Goal: Task Accomplishment & Management: Complete application form

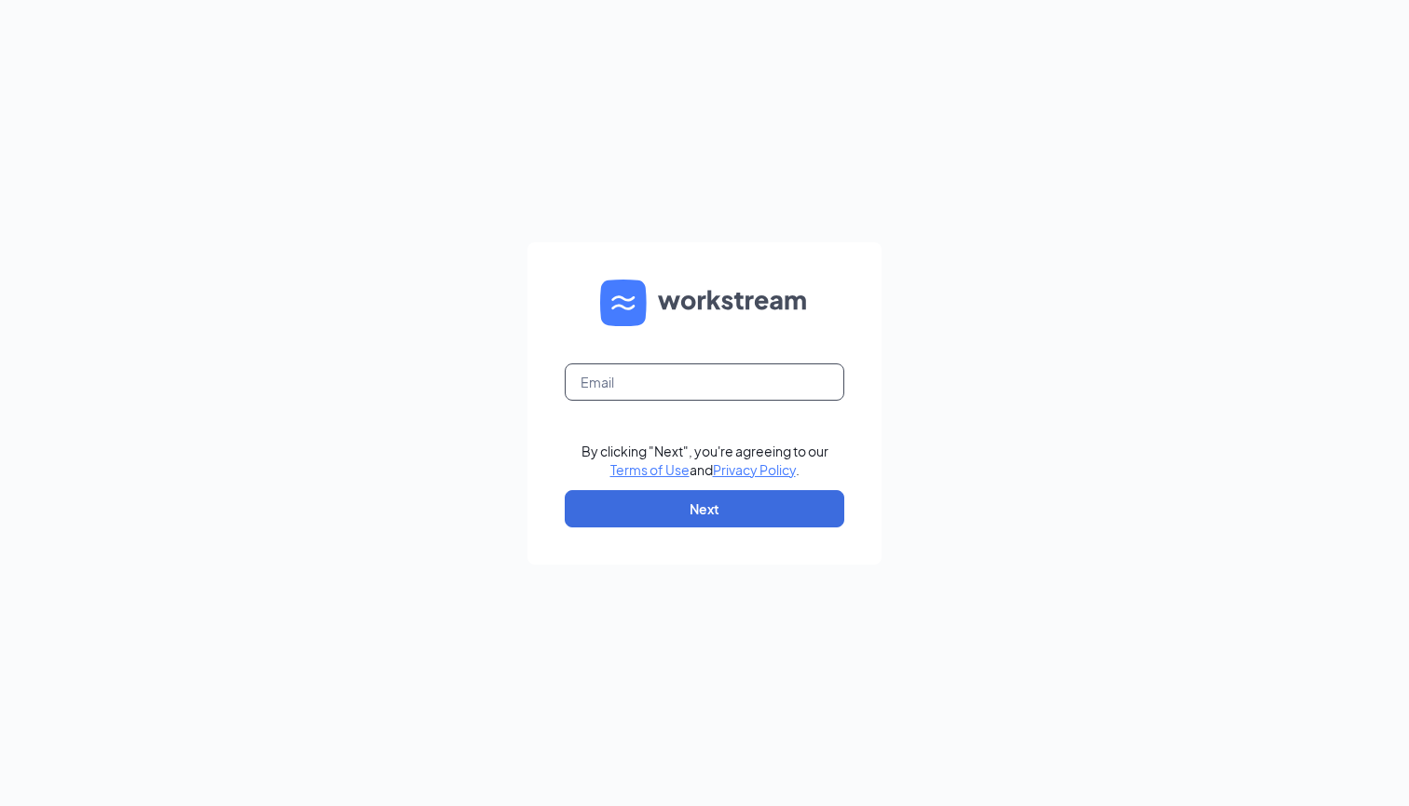
click at [665, 393] on input "text" at bounding box center [704, 381] width 279 height 37
type input "Nathan.anderson@cfafranchisee.com"
click at [720, 509] on button "Next" at bounding box center [704, 508] width 279 height 37
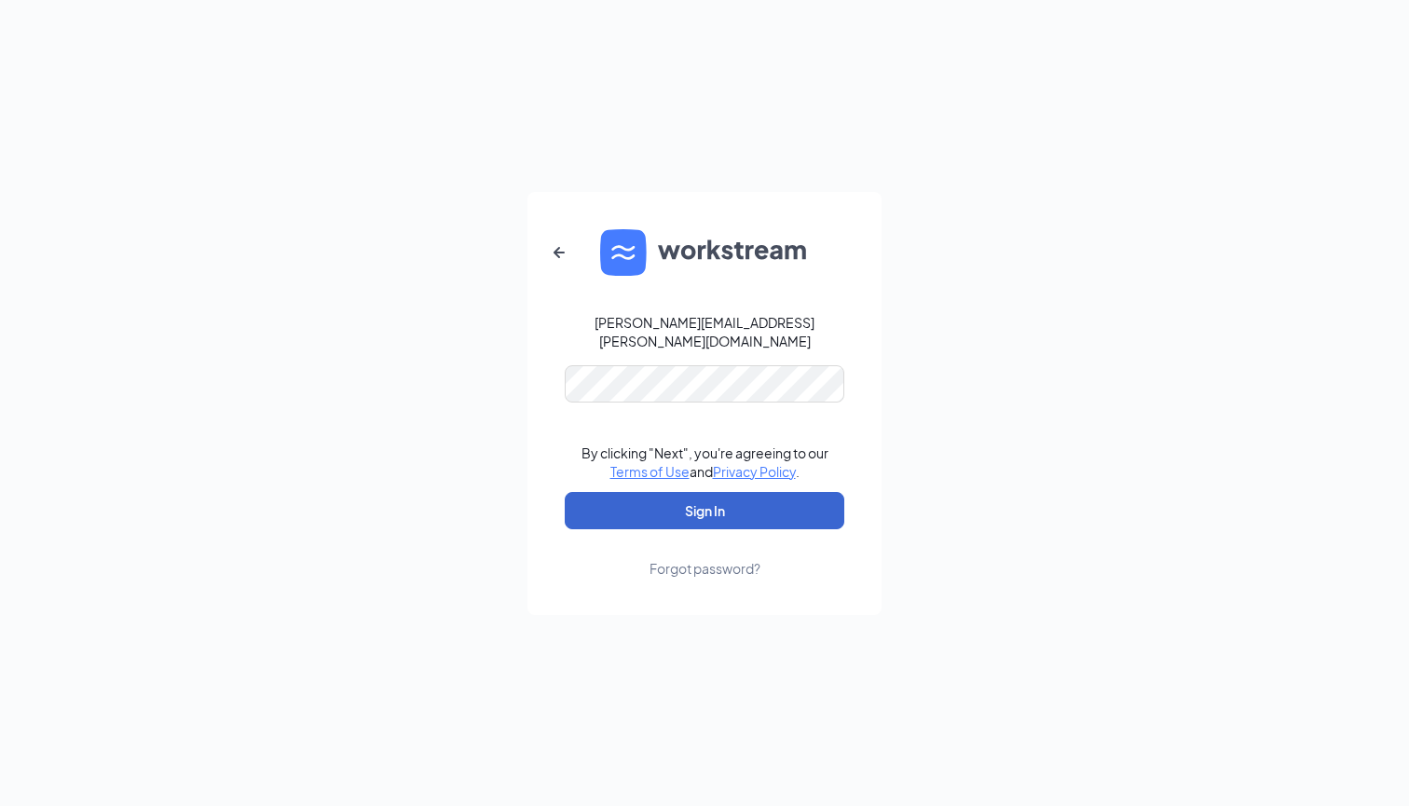
click at [677, 501] on button "Sign In" at bounding box center [704, 510] width 279 height 37
click at [495, 392] on div "Nathan.anderson@cfafranchisee.com Credential mismatches. By clicking "Next", yo…" at bounding box center [704, 403] width 1409 height 806
click at [423, 364] on div "Nathan.anderson@cfafranchisee.com Credential mismatches. By clicking "Next", yo…" at bounding box center [704, 403] width 1409 height 806
click at [637, 517] on button "Sign In" at bounding box center [704, 510] width 279 height 37
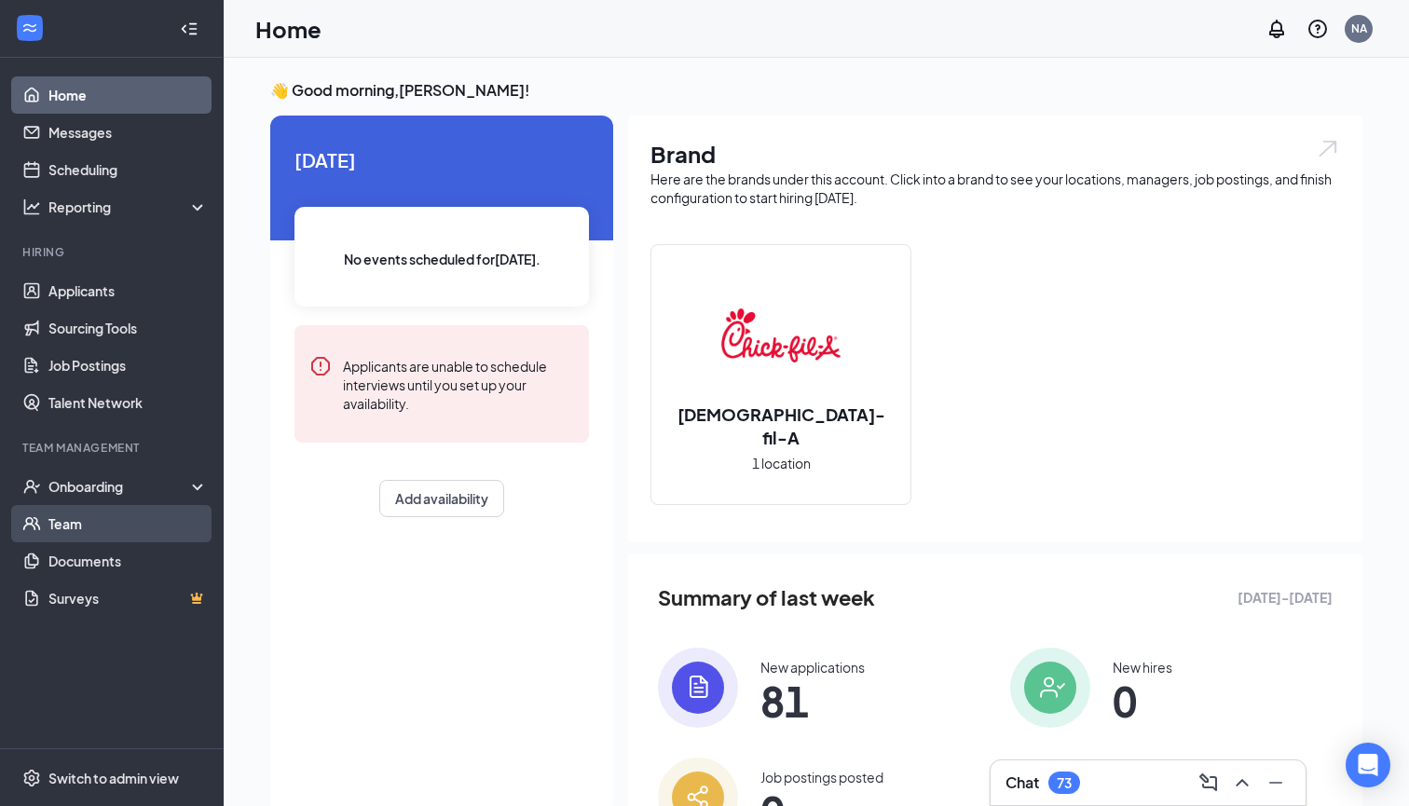
click at [75, 521] on link "Team" at bounding box center [127, 523] width 159 height 37
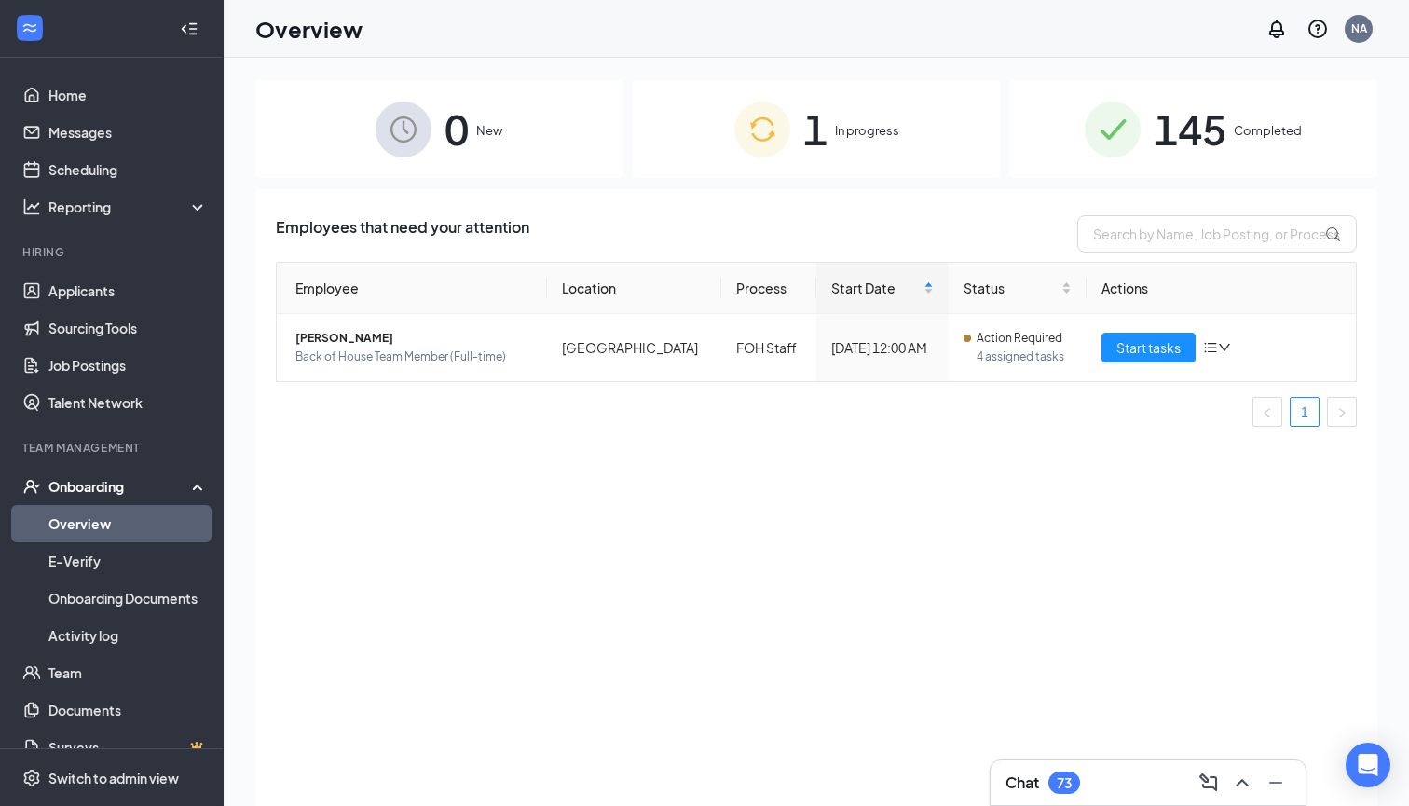
click at [855, 122] on span "In progress" at bounding box center [867, 130] width 64 height 19
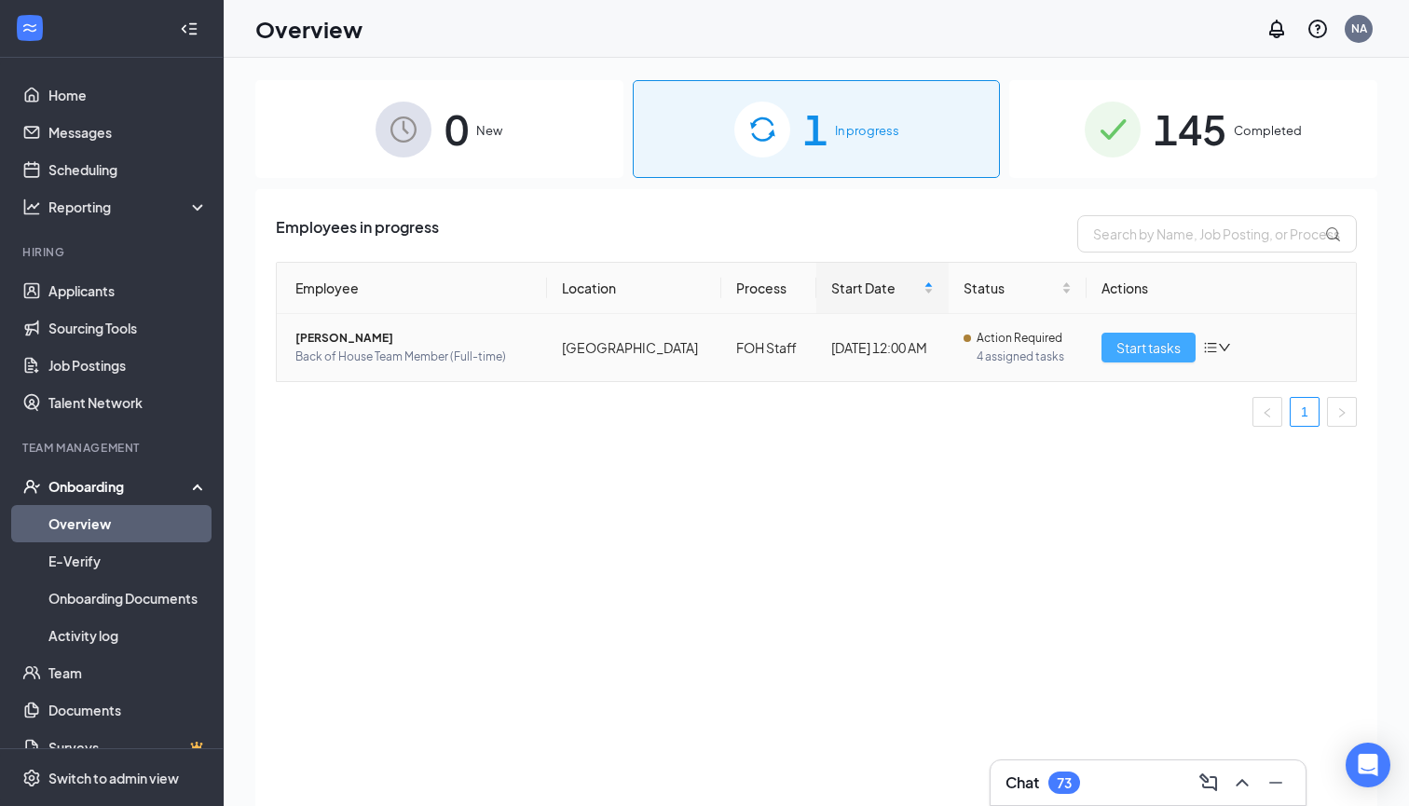
click at [1155, 349] on span "Start tasks" at bounding box center [1148, 347] width 64 height 20
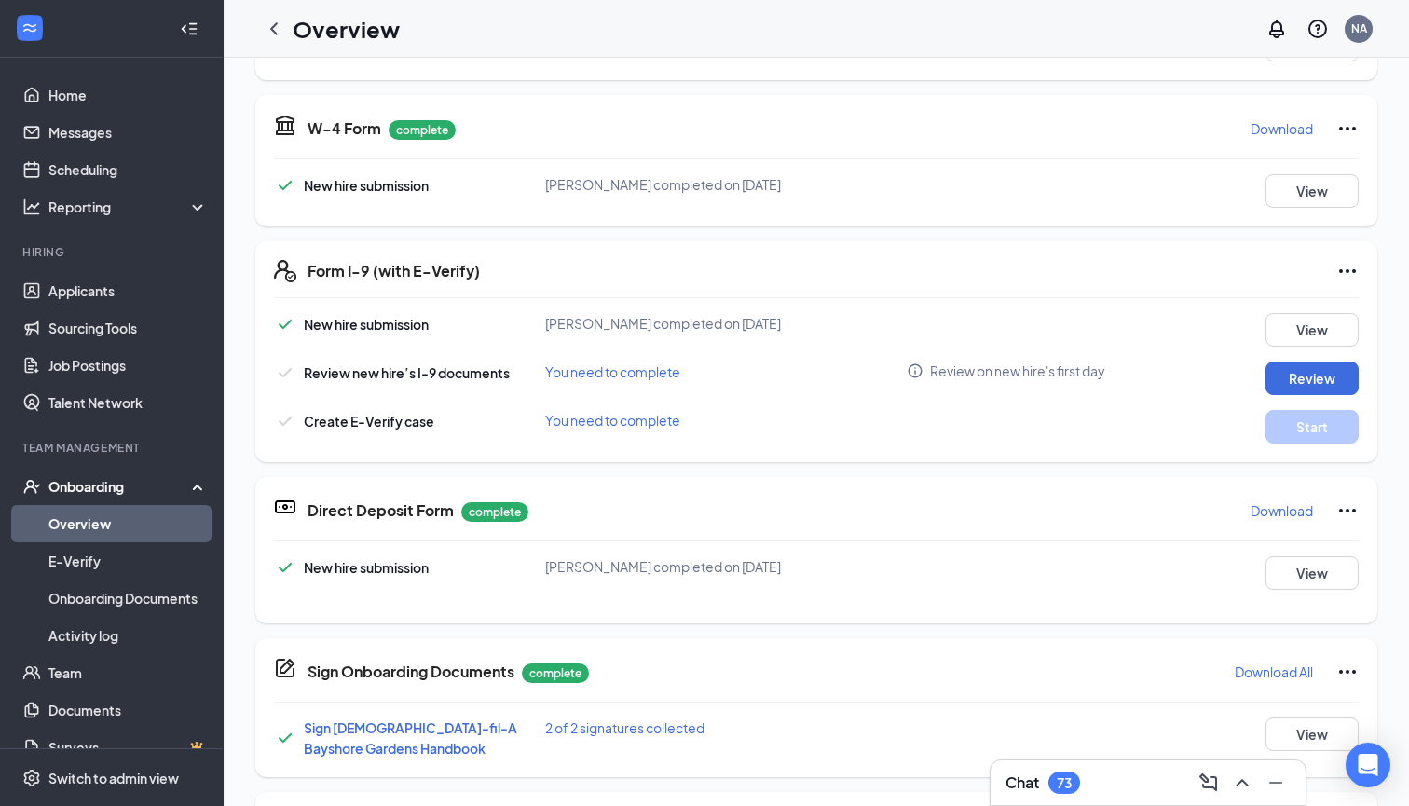
scroll to position [299, 0]
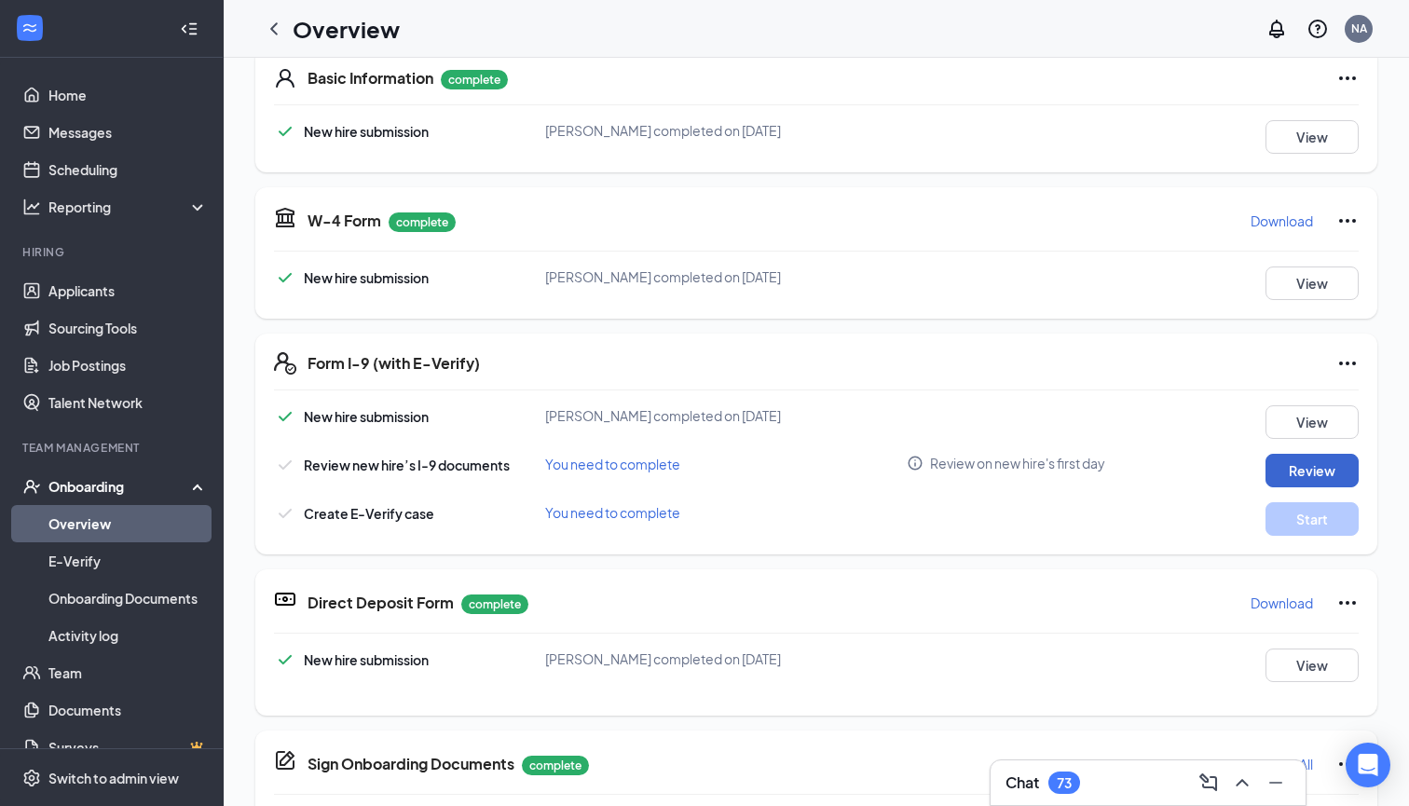
click at [1294, 456] on button "Review" at bounding box center [1311, 471] width 93 height 34
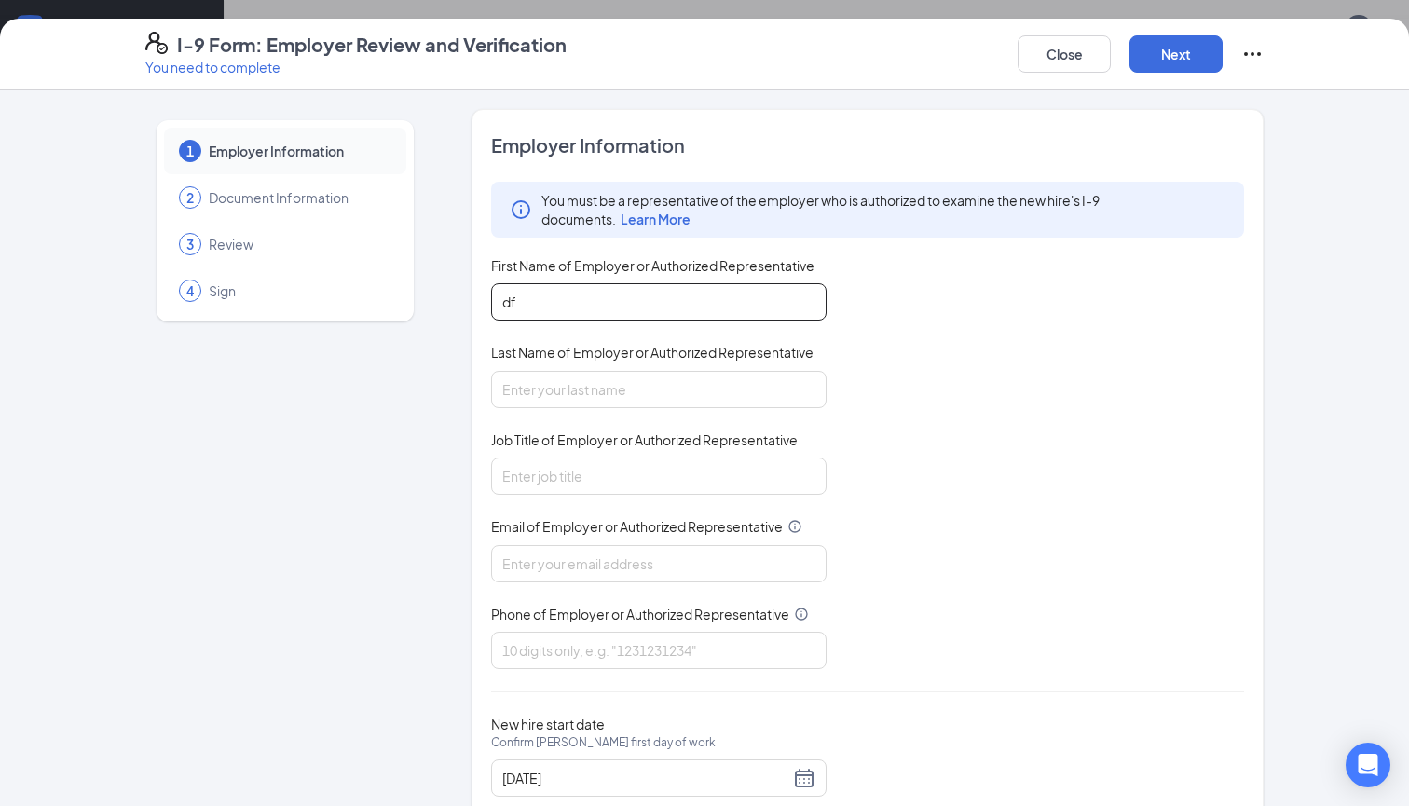
type input "d"
type input "[PERSON_NAME]"
type input "O"
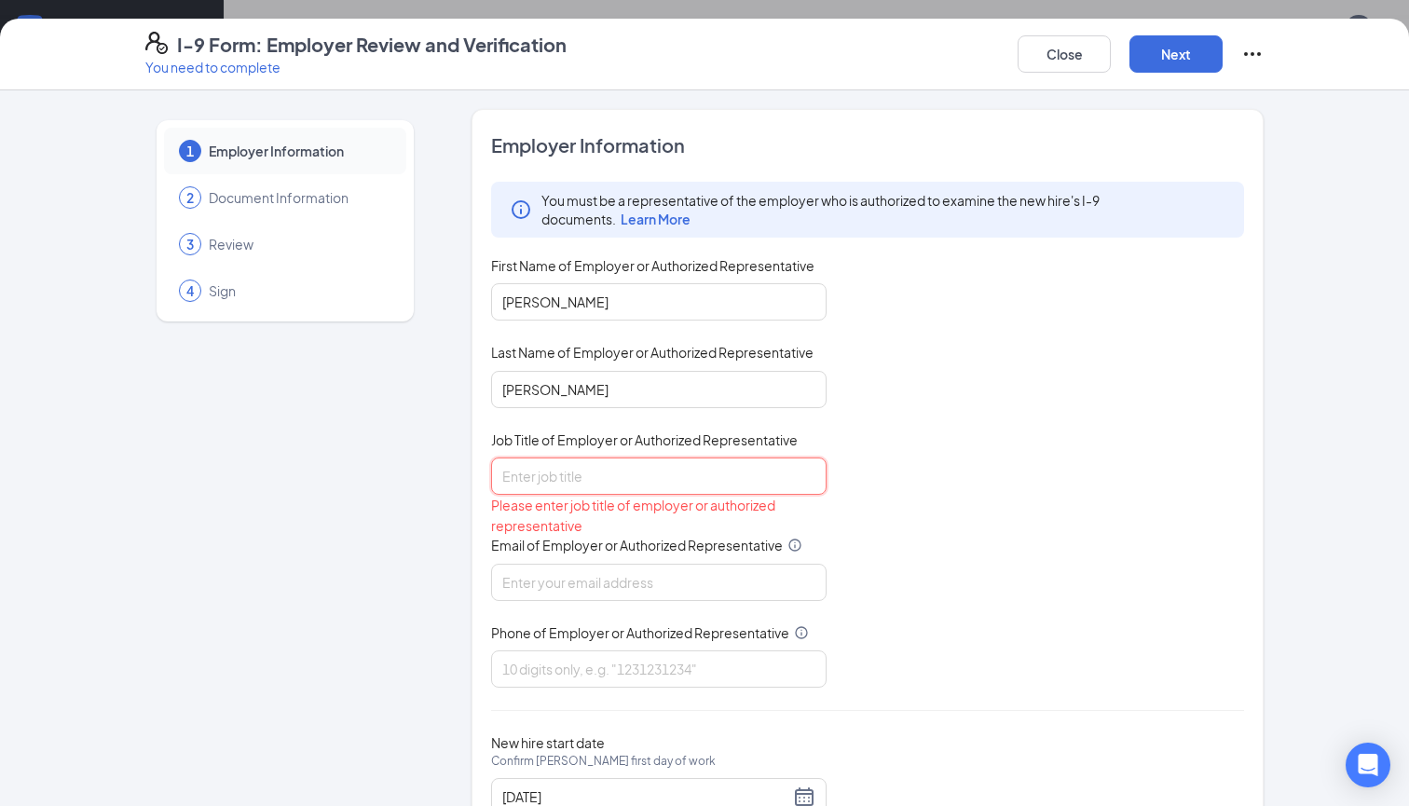
click at [811, 475] on input "Job Title of Employer or Authorized Representative" at bounding box center [658, 475] width 335 height 37
click at [615, 480] on input "Job Title of Employer or Authorized Representative" at bounding box center [658, 475] width 335 height 37
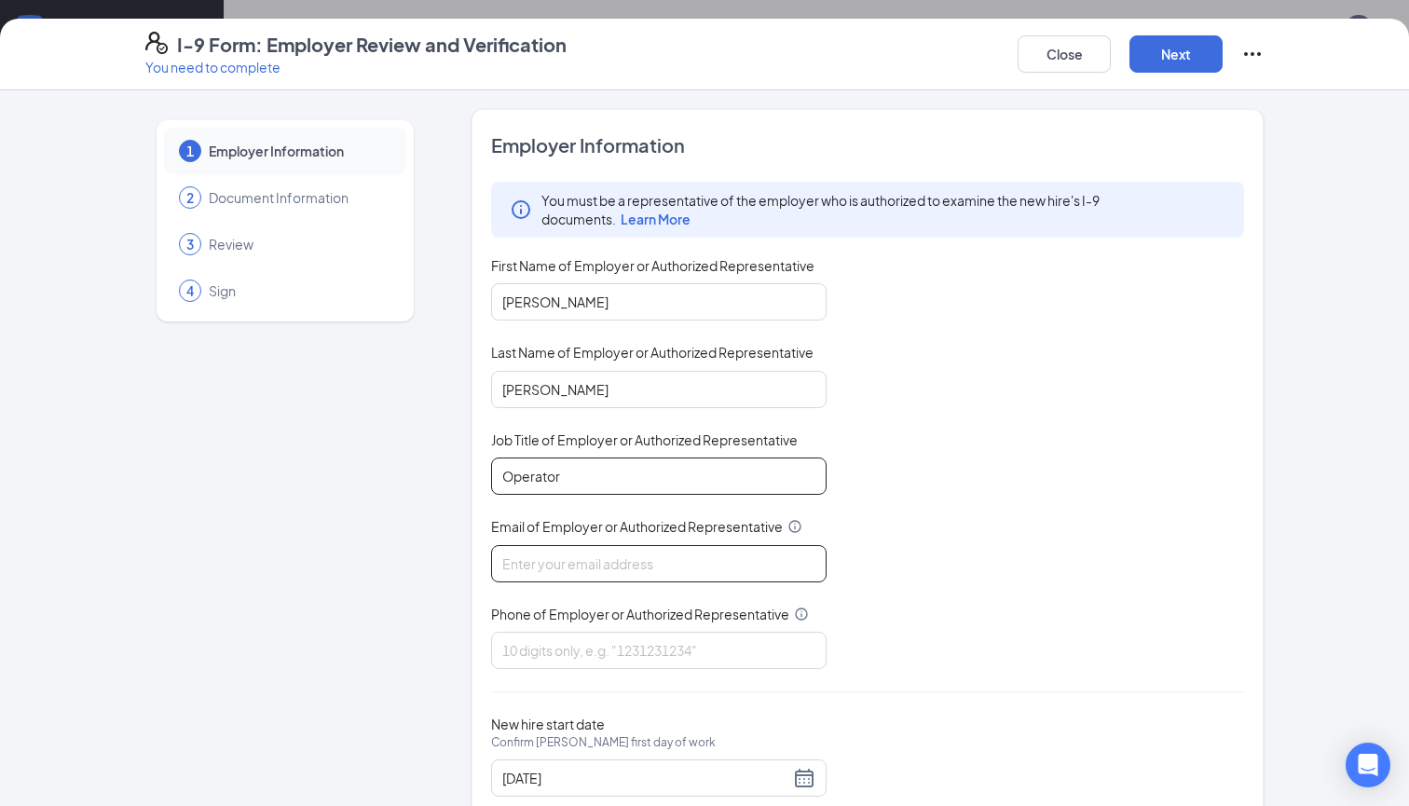
type input "Operator"
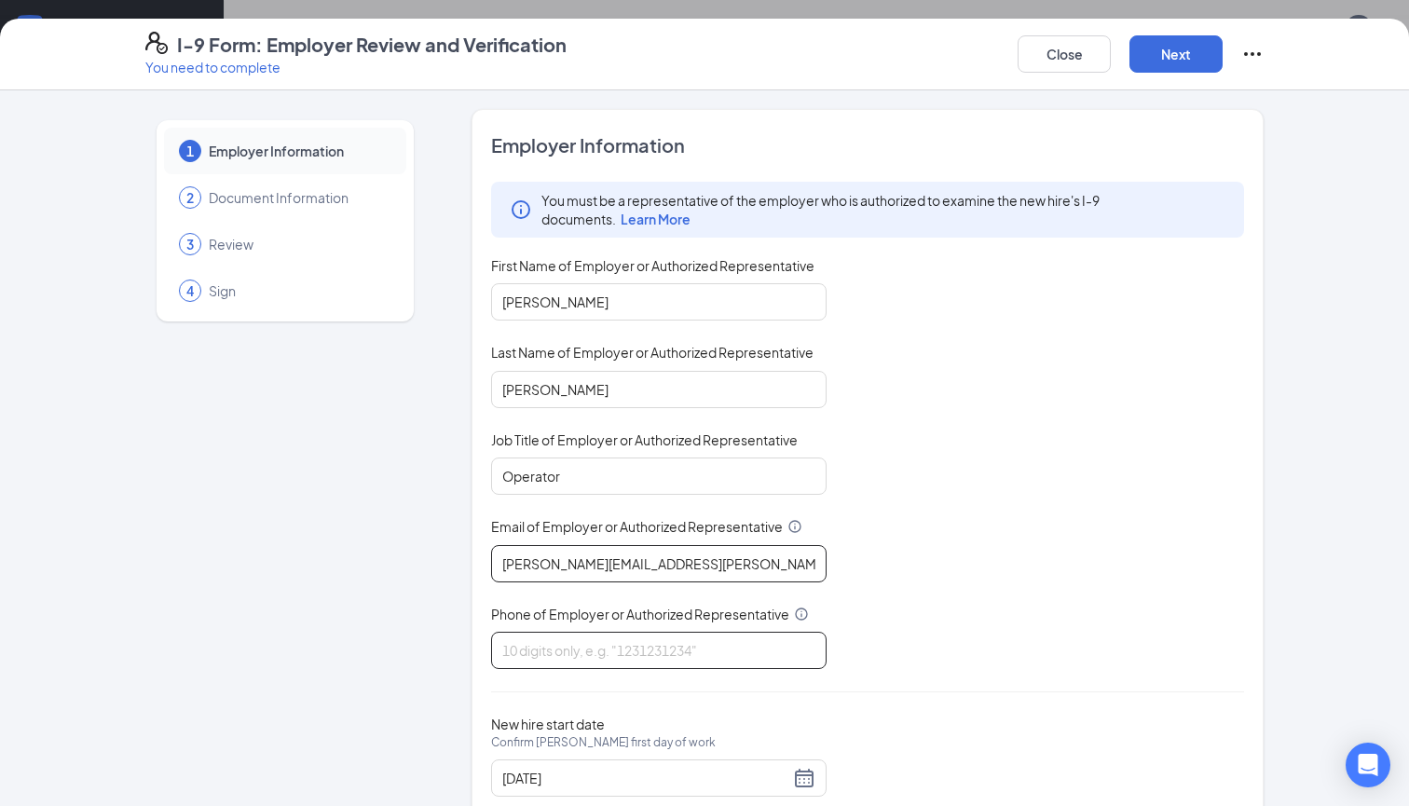
type input "[PERSON_NAME][EMAIL_ADDRESS][PERSON_NAME][DOMAIN_NAME]"
type input "7"
type input "9412530088"
click at [1033, 650] on div "You must be a representative of the employer who is authorized to examine the n…" at bounding box center [867, 425] width 753 height 487
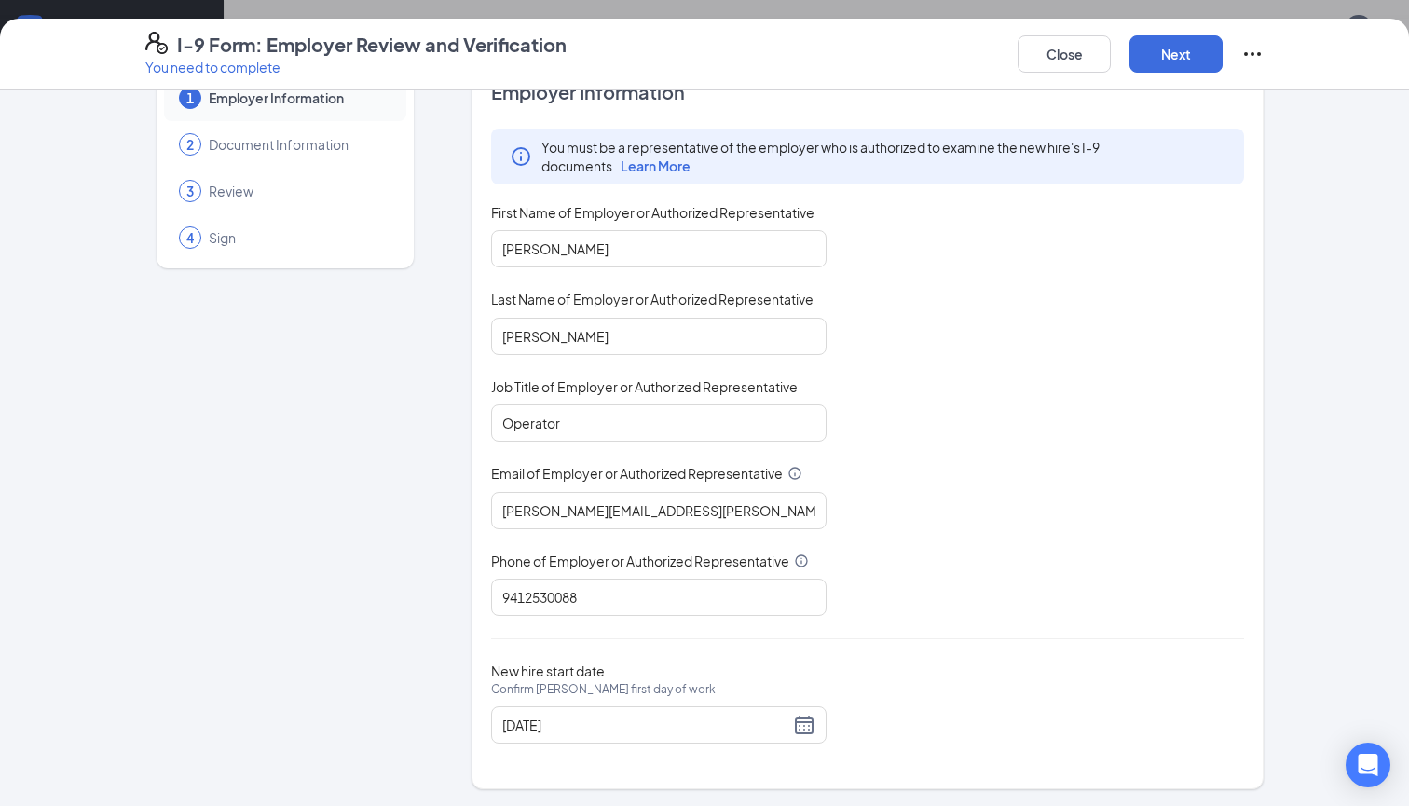
scroll to position [851, 0]
click at [806, 722] on div "[DATE]" at bounding box center [658, 725] width 313 height 22
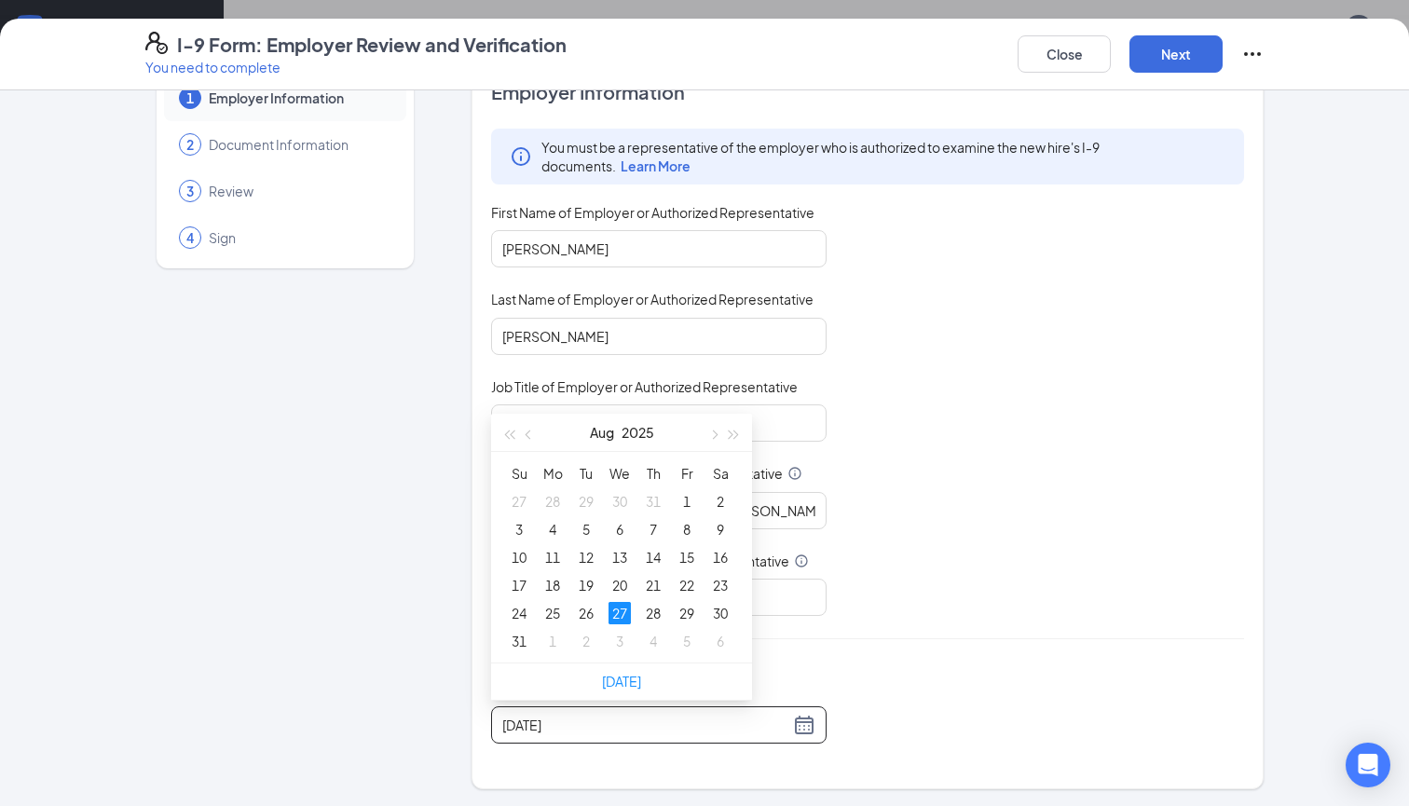
click at [1075, 696] on div "New hire start date Confirm [PERSON_NAME] first day of work [DATE]" at bounding box center [867, 702] width 753 height 81
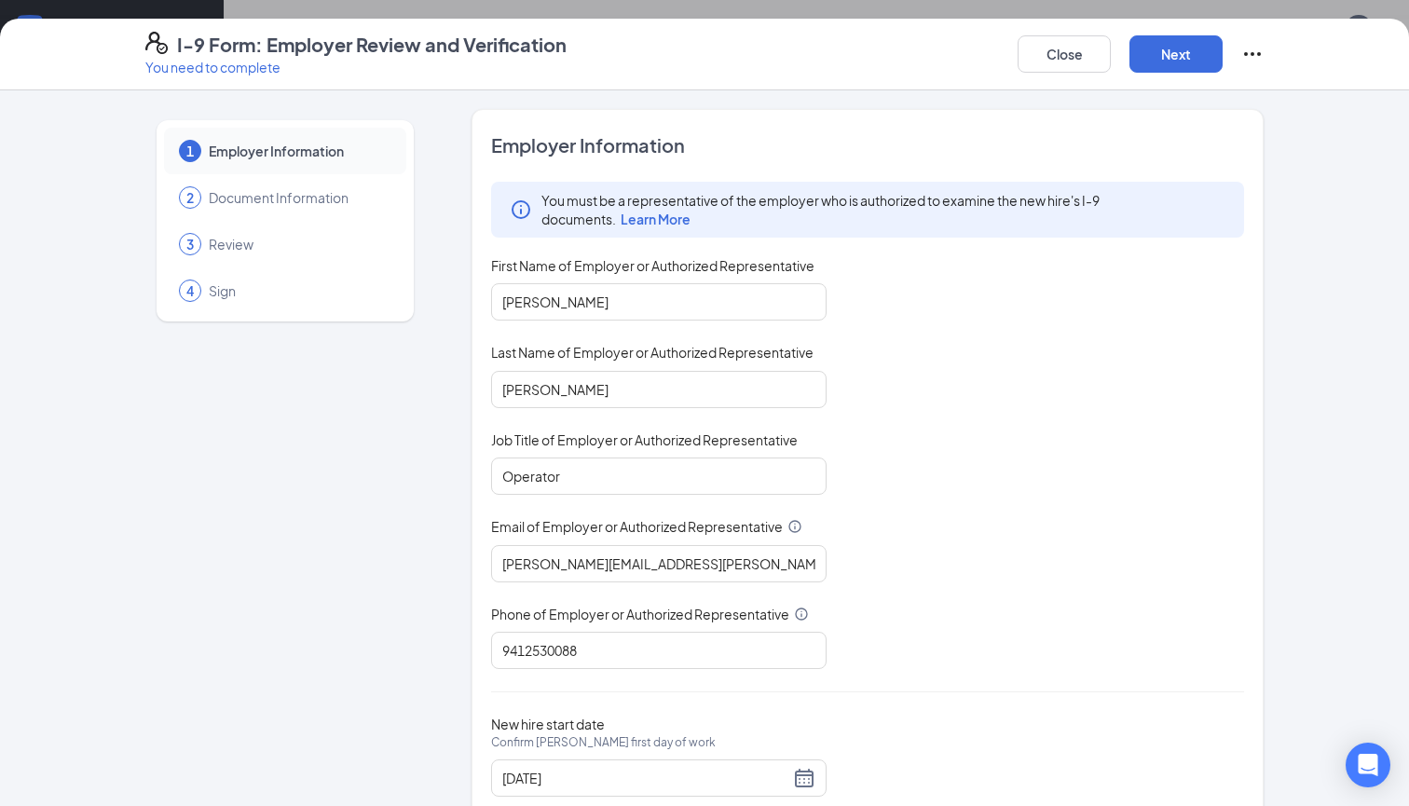
scroll to position [0, 0]
click at [1180, 58] on button "Next" at bounding box center [1175, 53] width 93 height 37
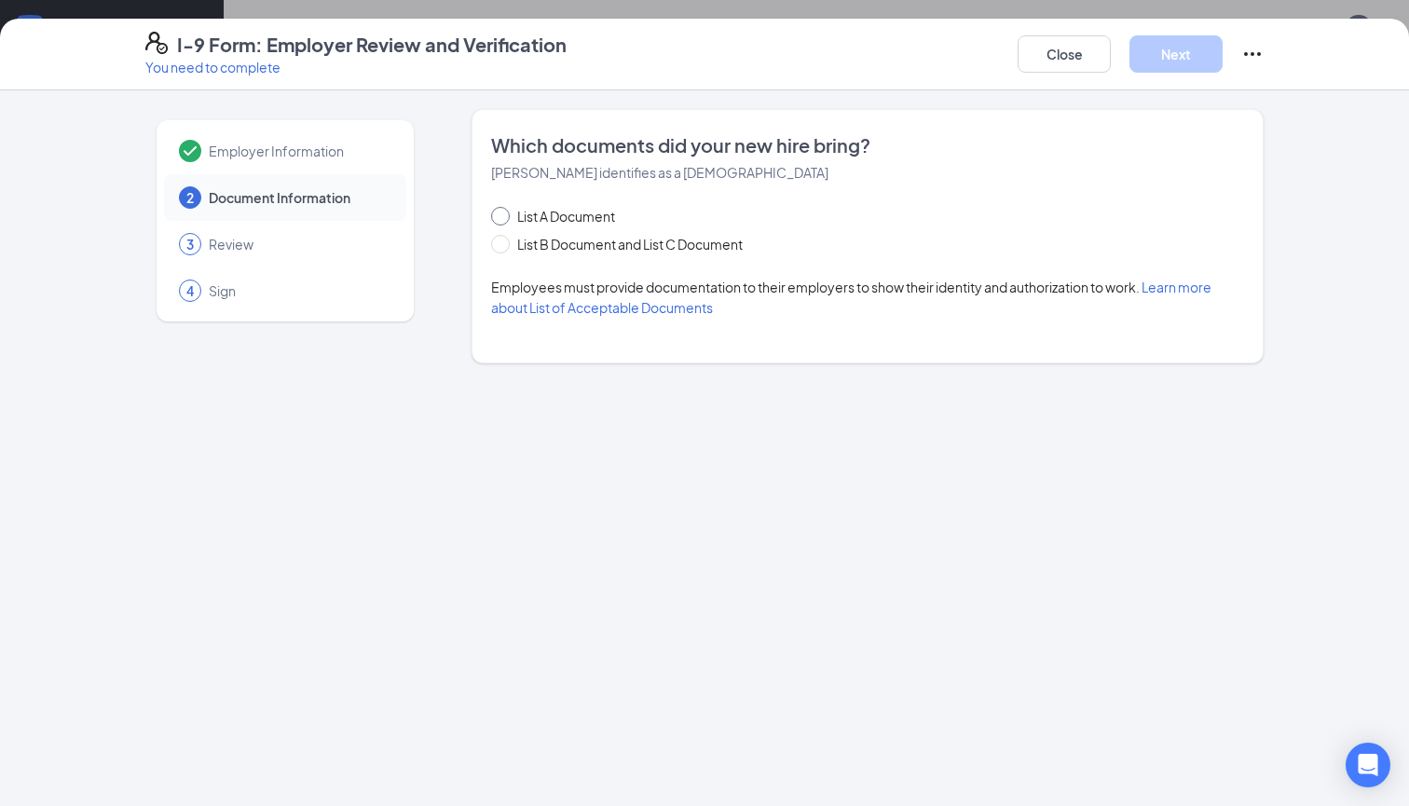
click at [500, 217] on input "List A Document" at bounding box center [497, 213] width 13 height 13
radio input "true"
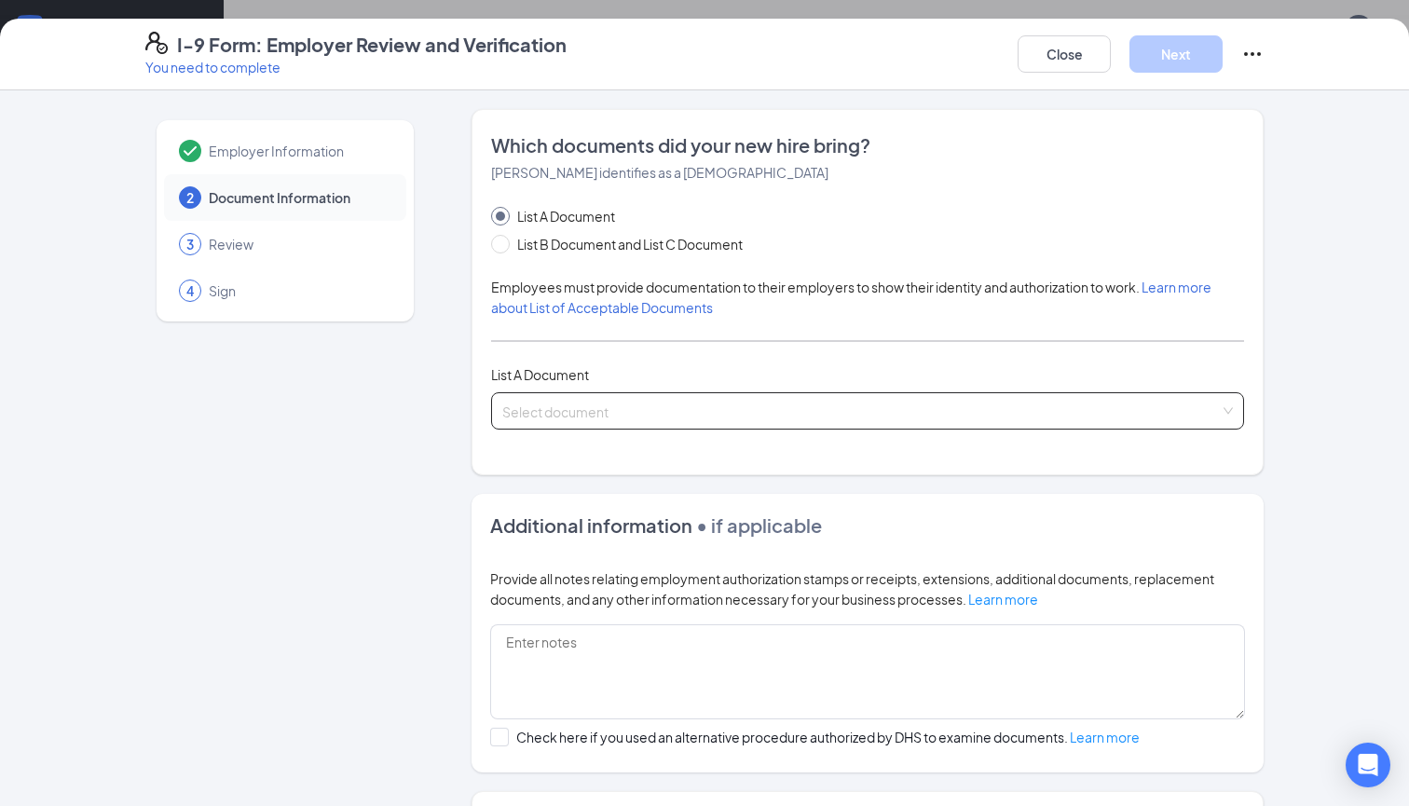
click at [666, 427] on span at bounding box center [860, 410] width 717 height 35
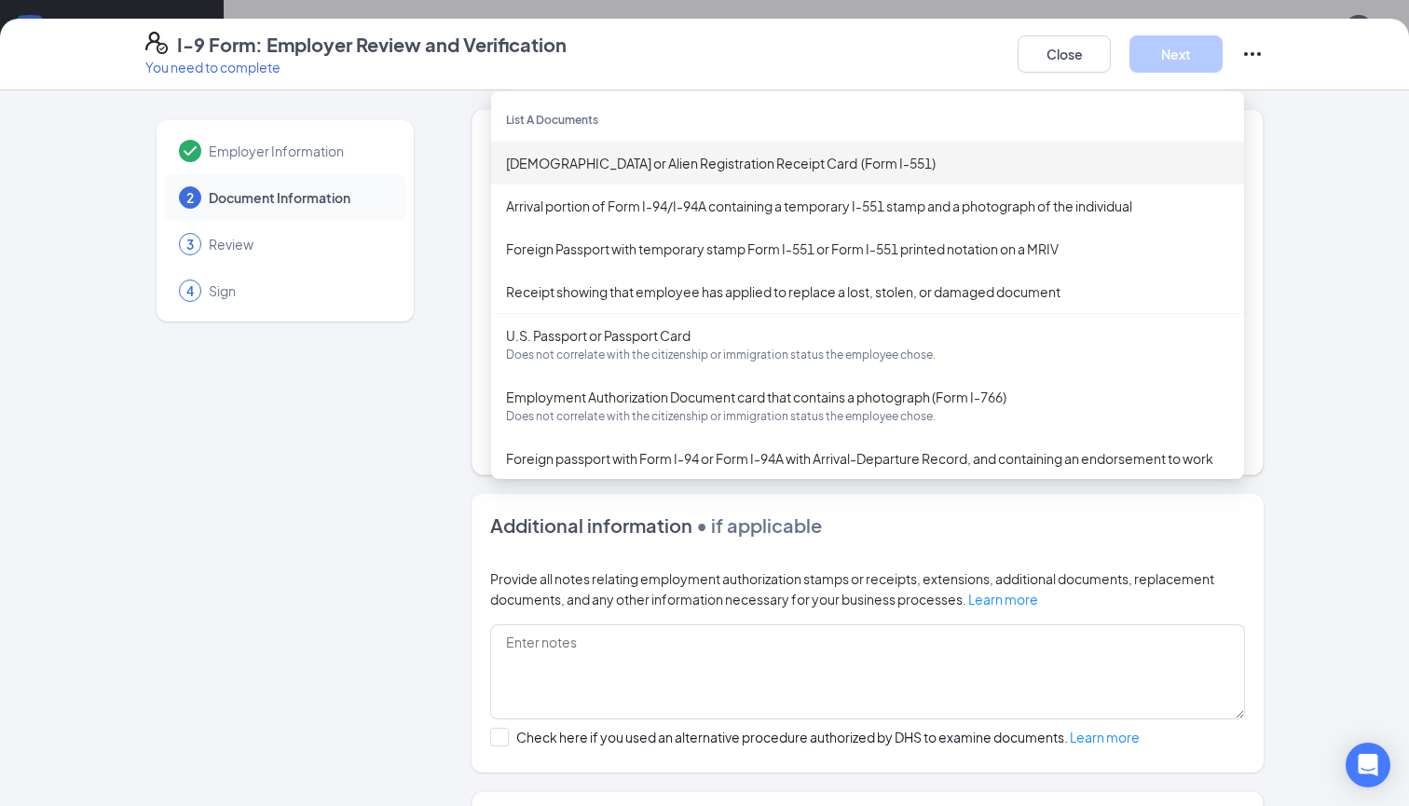
click at [688, 166] on div "[DEMOGRAPHIC_DATA] or Alien Registration Receipt Card (Form I-551)" at bounding box center [867, 163] width 723 height 20
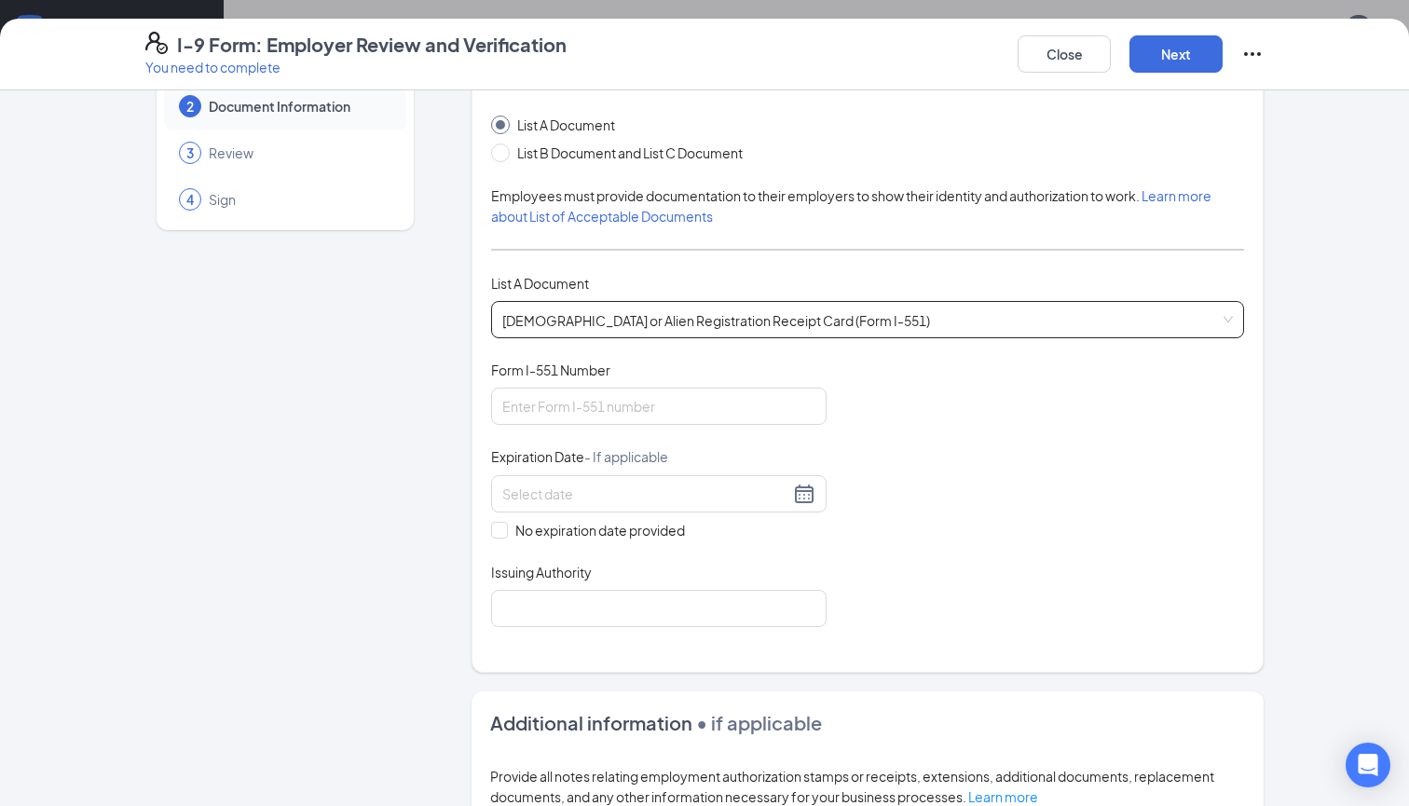
scroll to position [108, 0]
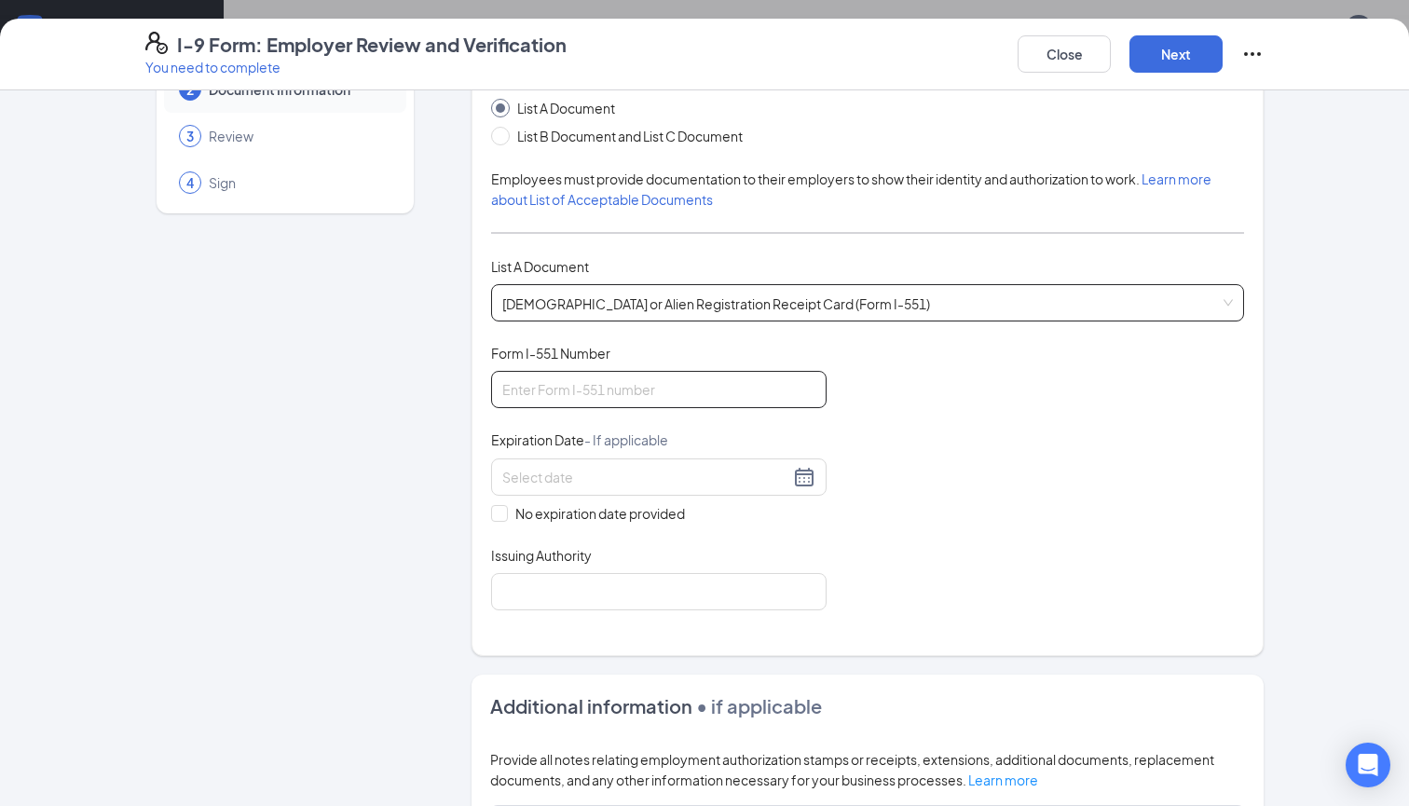
click at [637, 394] on input "Form I-551 Number" at bounding box center [658, 389] width 335 height 37
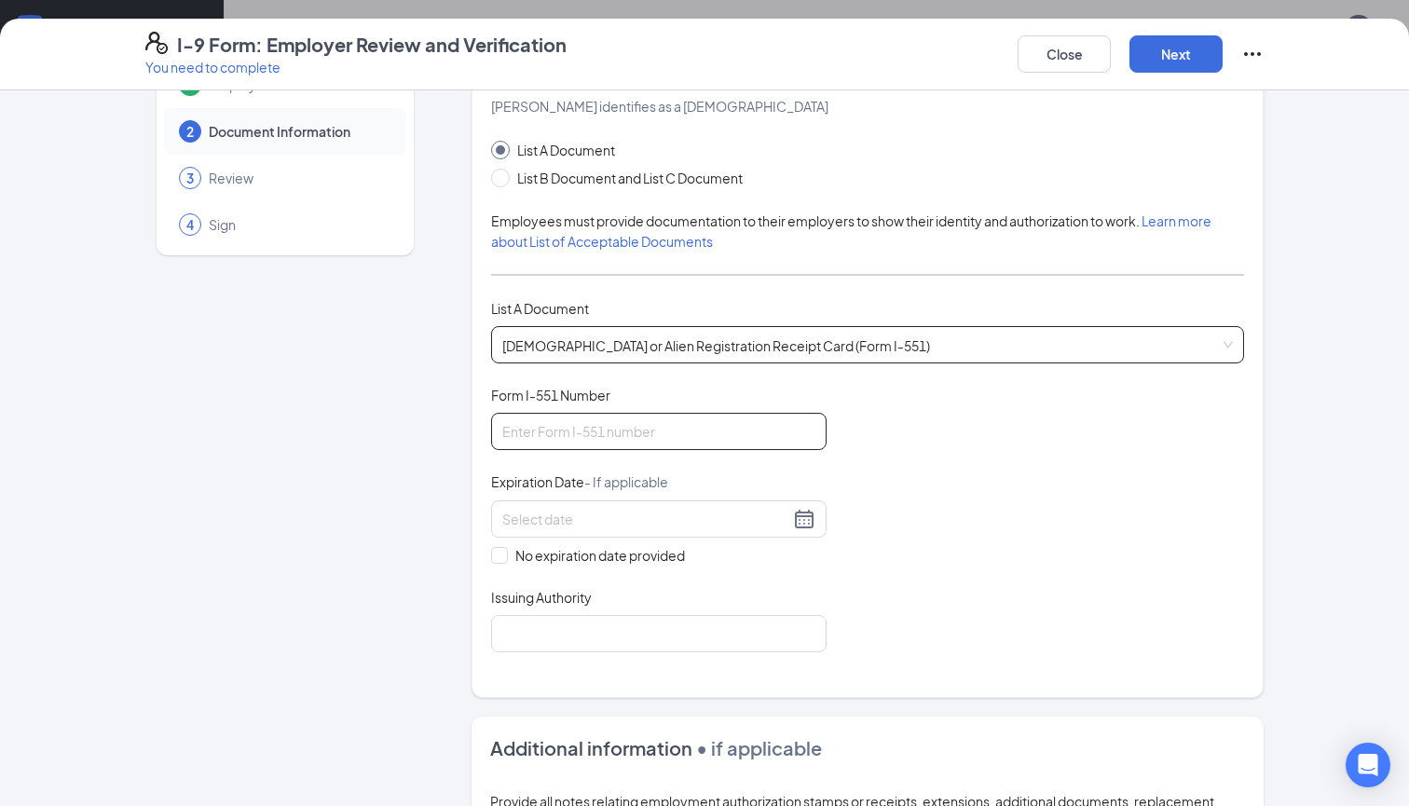
scroll to position [72, 0]
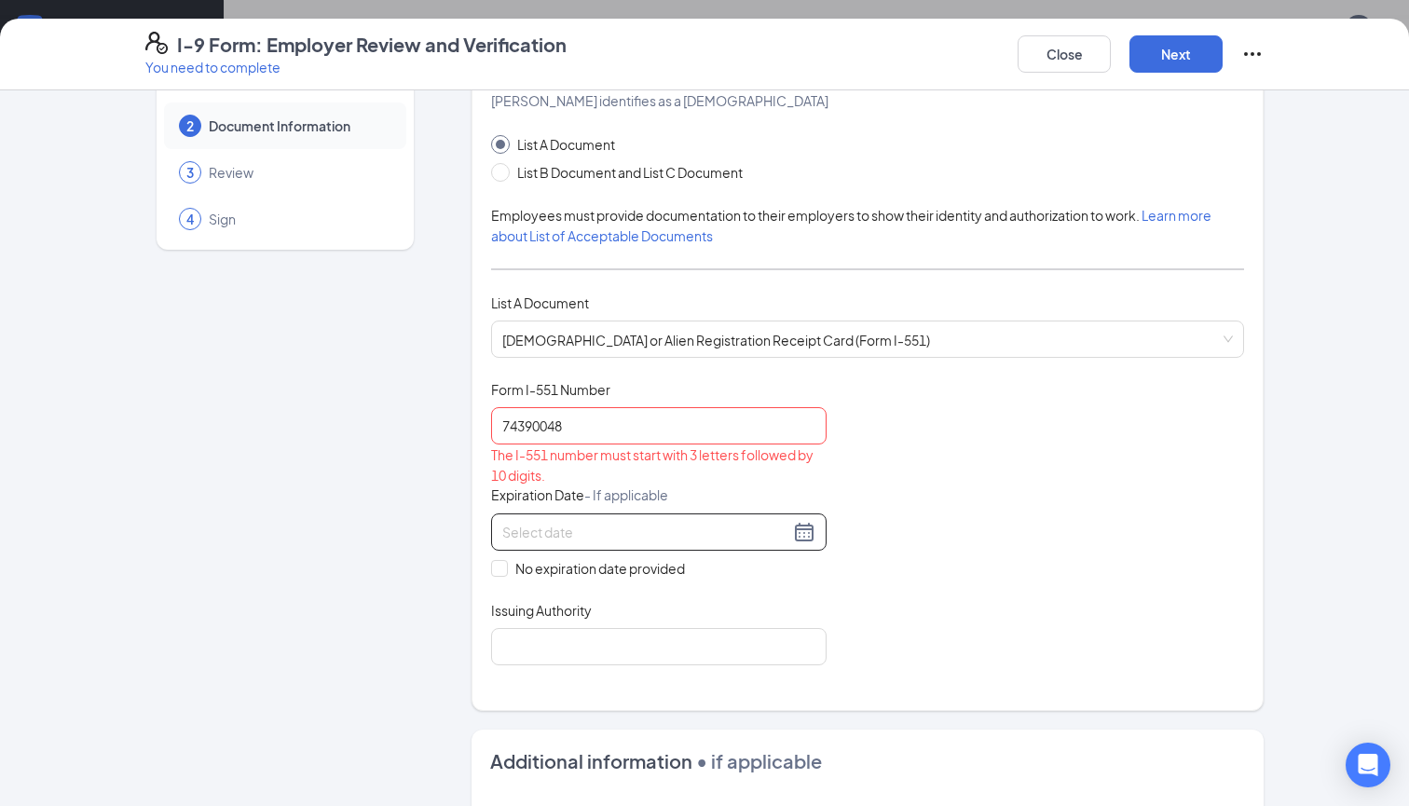
click at [587, 536] on input at bounding box center [645, 532] width 287 height 20
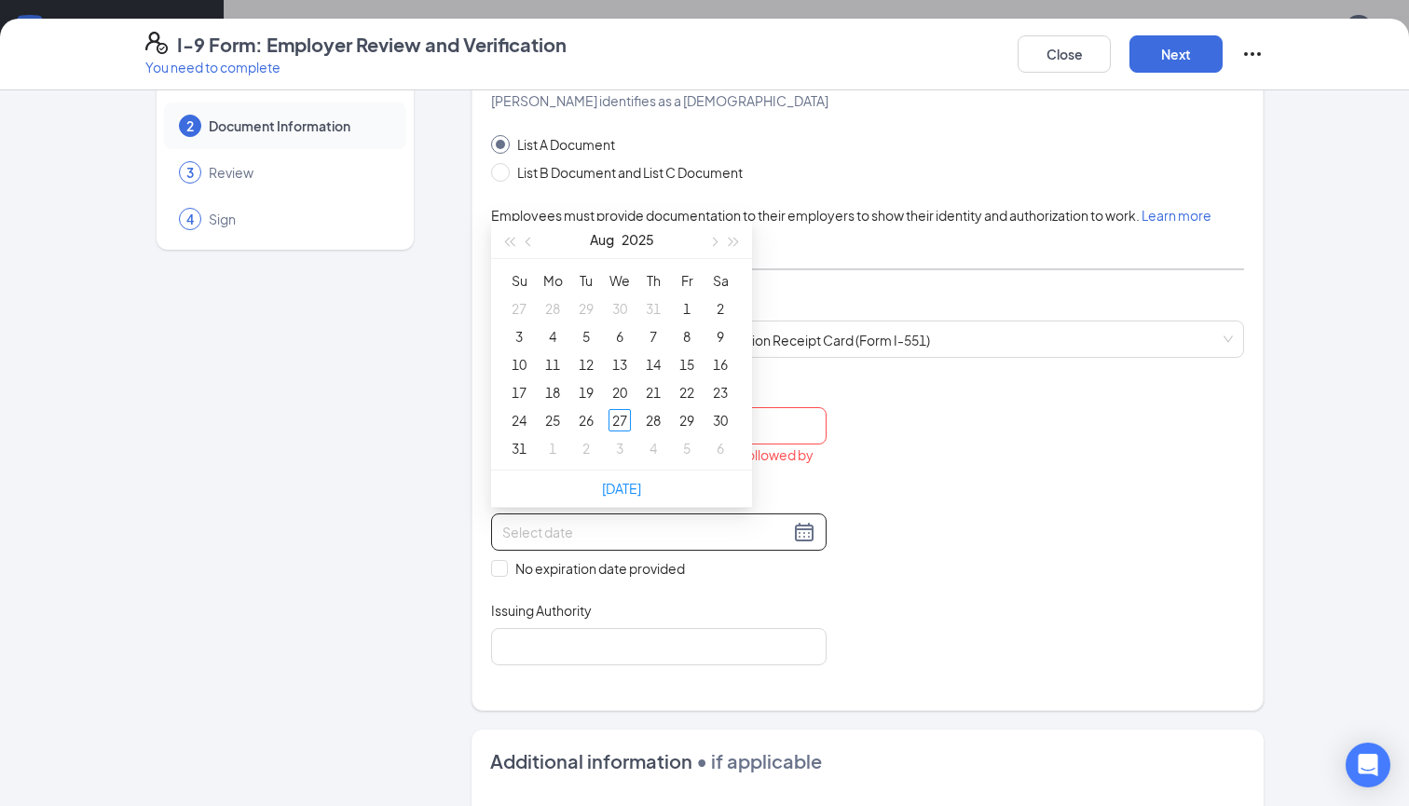
click at [921, 470] on div "Document Title [DEMOGRAPHIC_DATA] or Alien Registration Receipt Card (Form I-55…" at bounding box center [867, 522] width 753 height 285
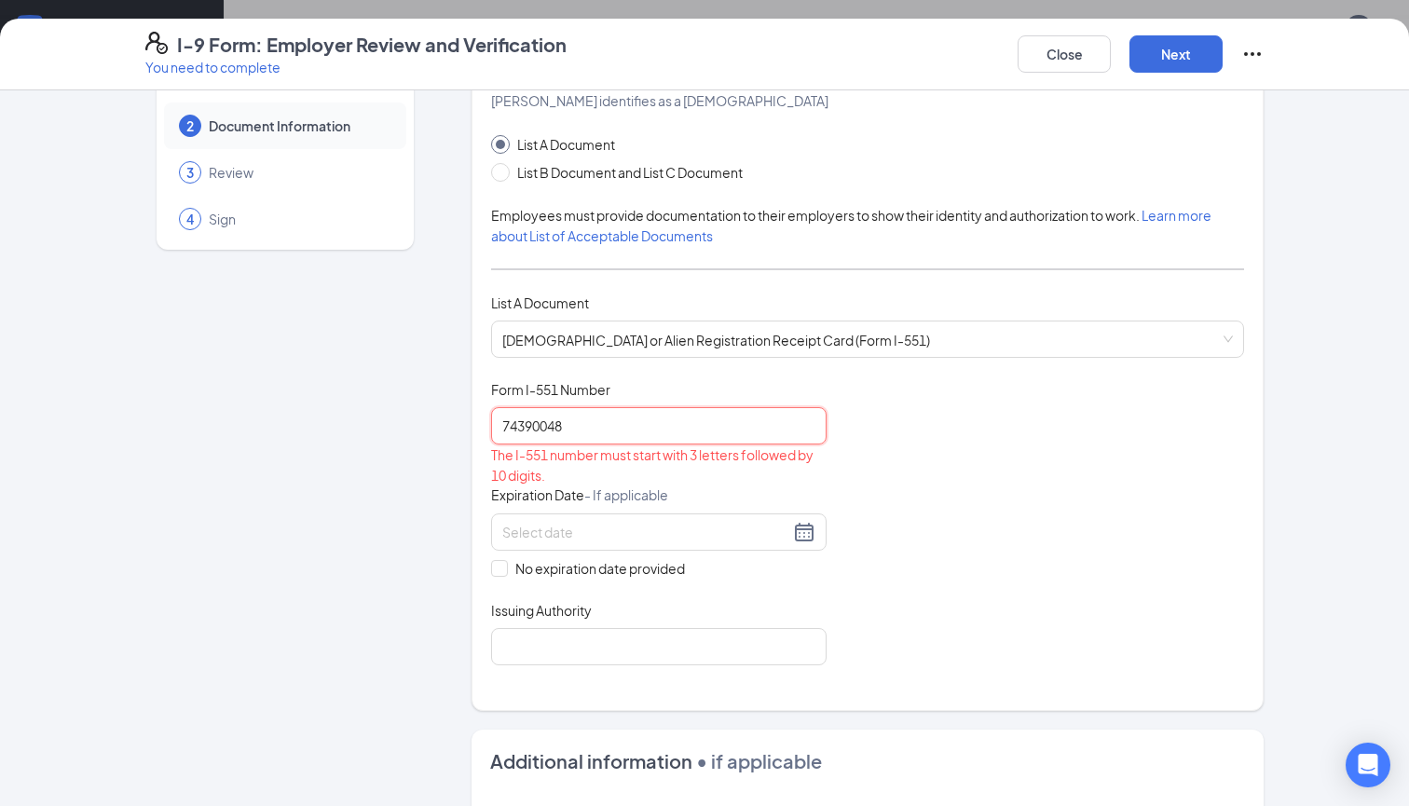
click at [502, 428] on input "74390048" at bounding box center [658, 425] width 335 height 37
click at [593, 420] on input "74390048" at bounding box center [658, 425] width 335 height 37
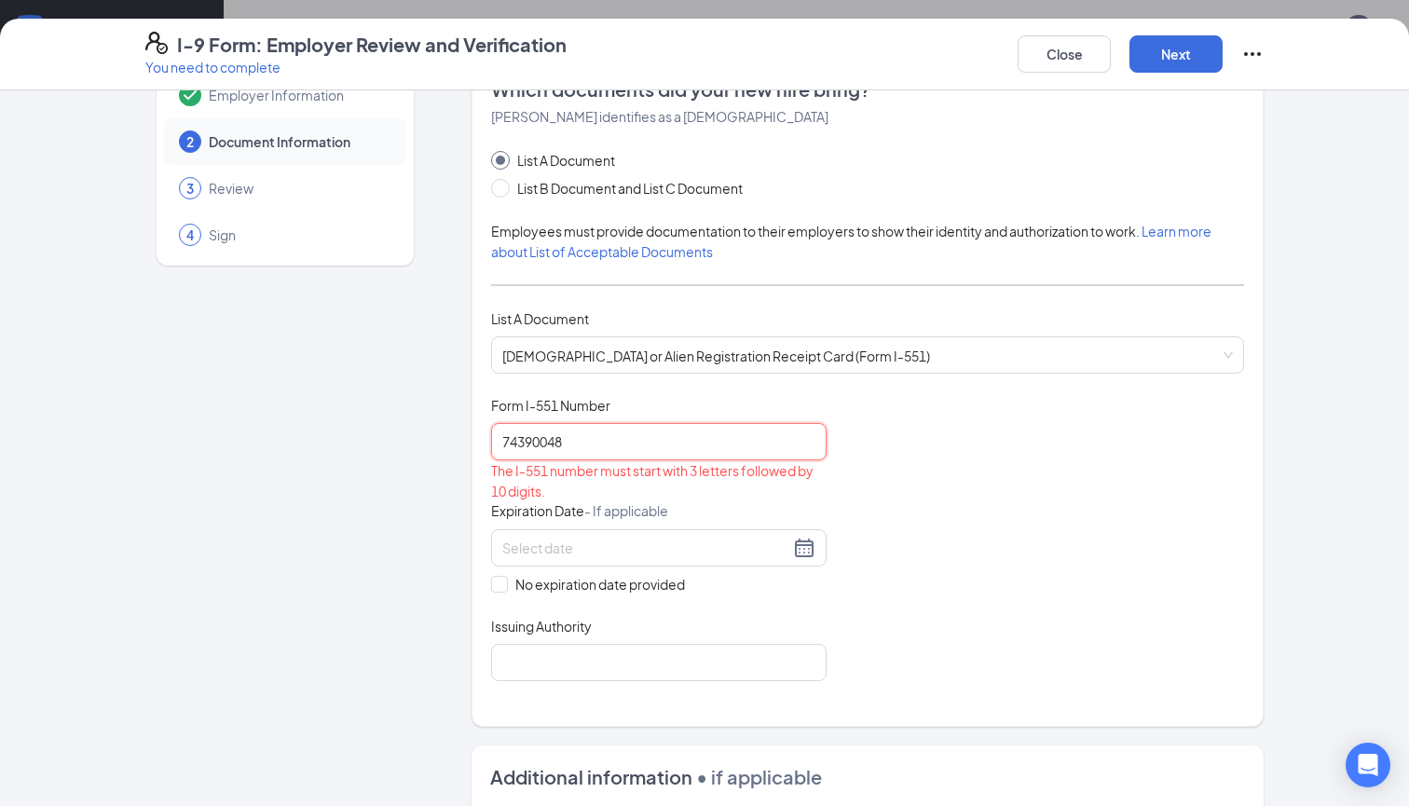
scroll to position [51, 0]
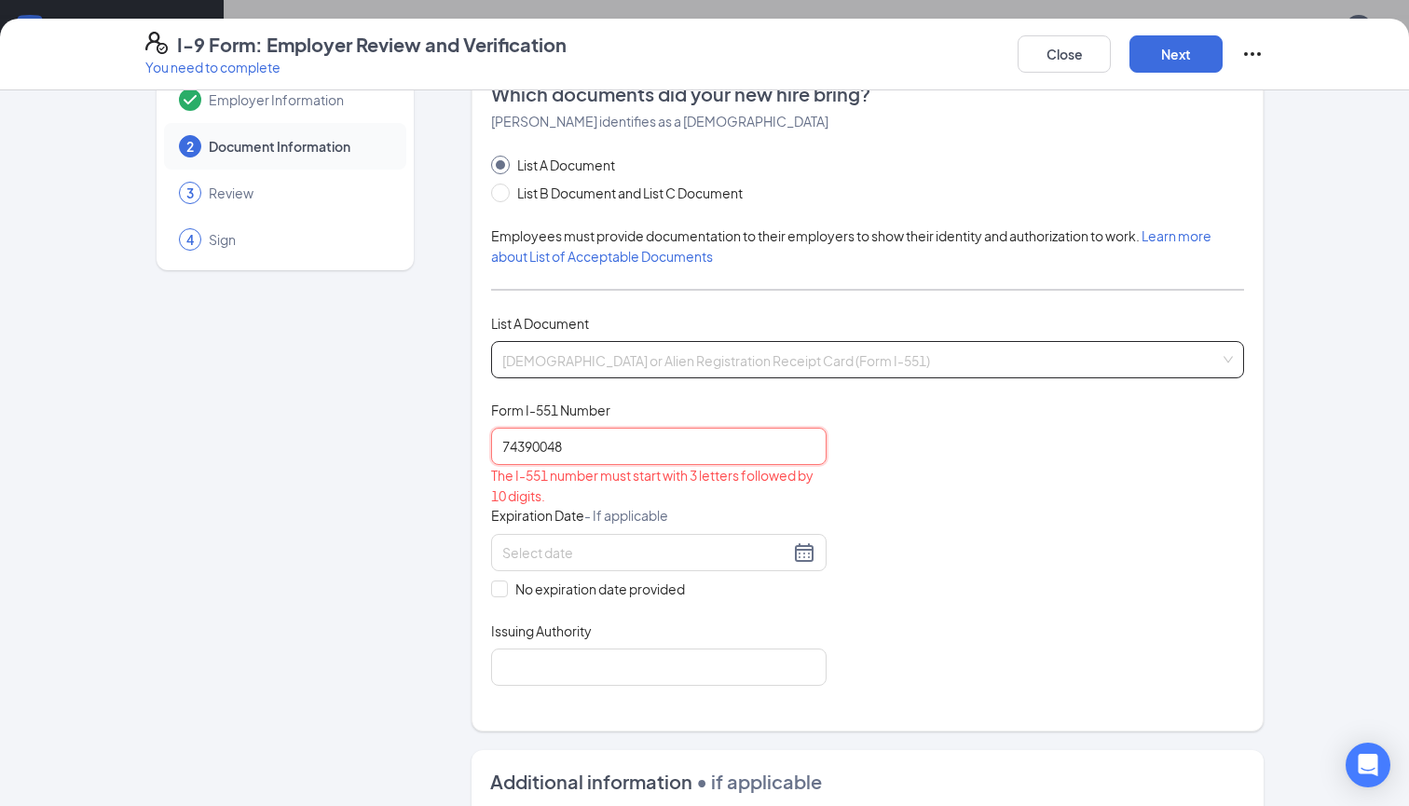
click at [971, 370] on span "[DEMOGRAPHIC_DATA] or Alien Registration Receipt Card (Form I-551)" at bounding box center [867, 359] width 730 height 35
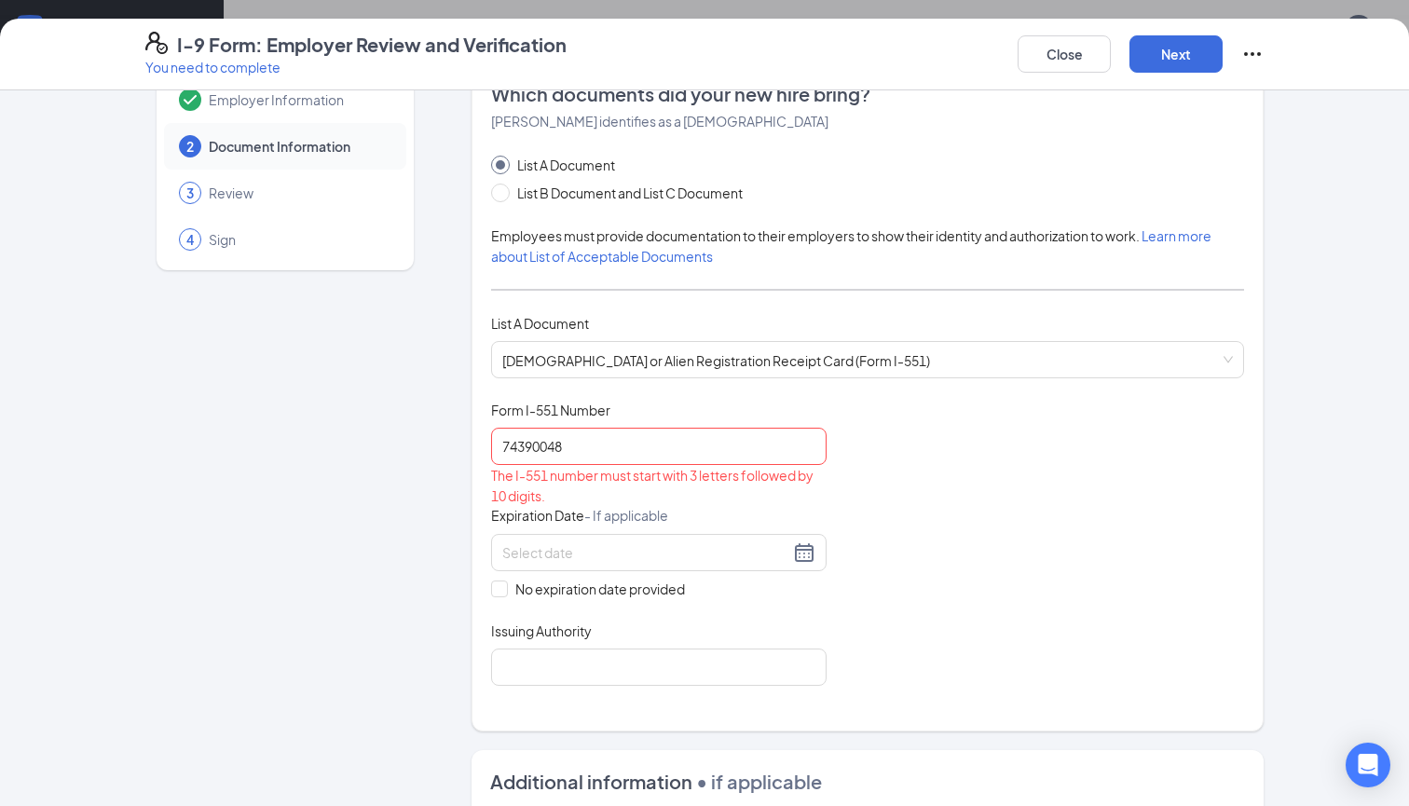
click at [366, 349] on div "Employer Information 2 Document Information 3 Review 4 Sign" at bounding box center [284, 644] width 279 height 1172
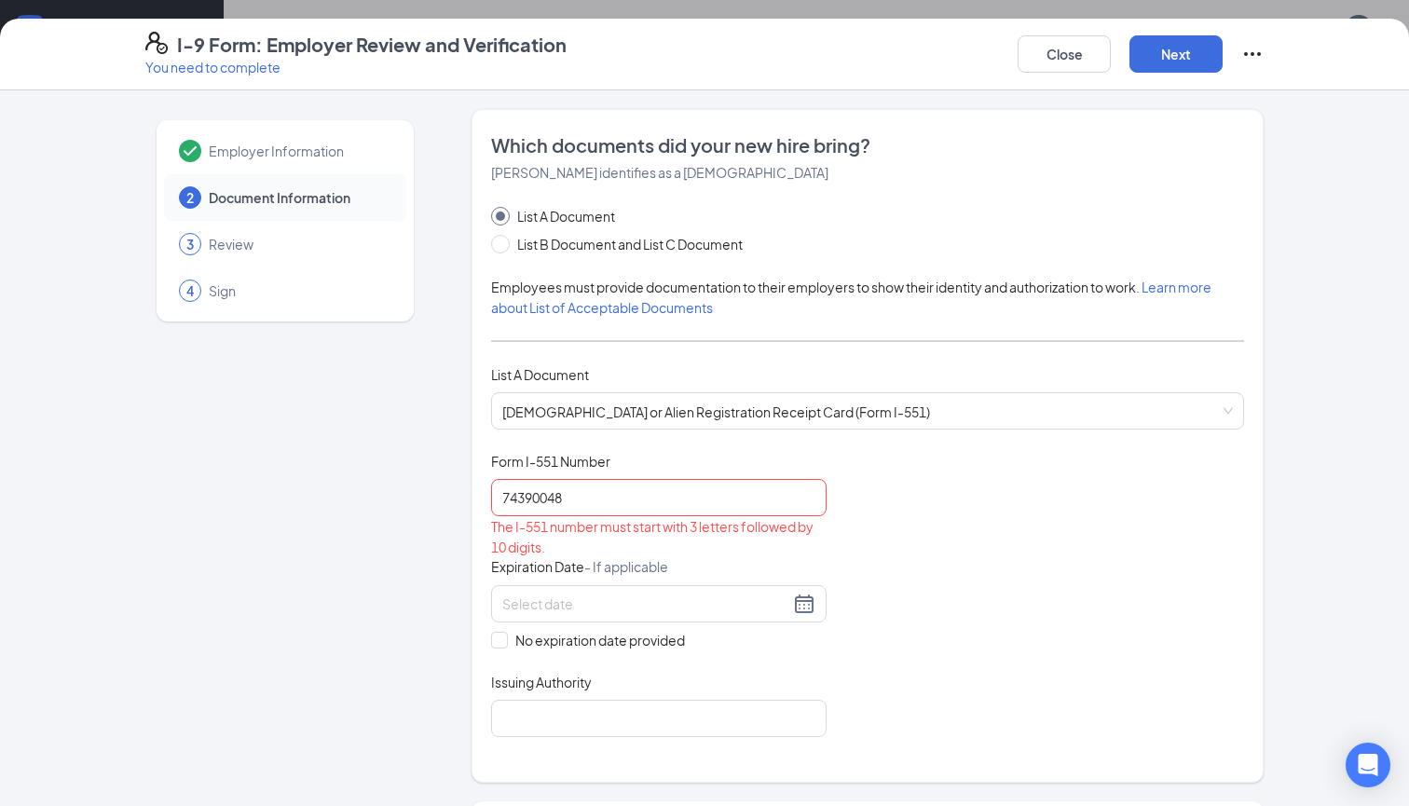
scroll to position [0, 0]
drag, startPoint x: 573, startPoint y: 497, endPoint x: 481, endPoint y: 488, distance: 92.7
click at [496, 491] on input "74390048" at bounding box center [658, 497] width 335 height 37
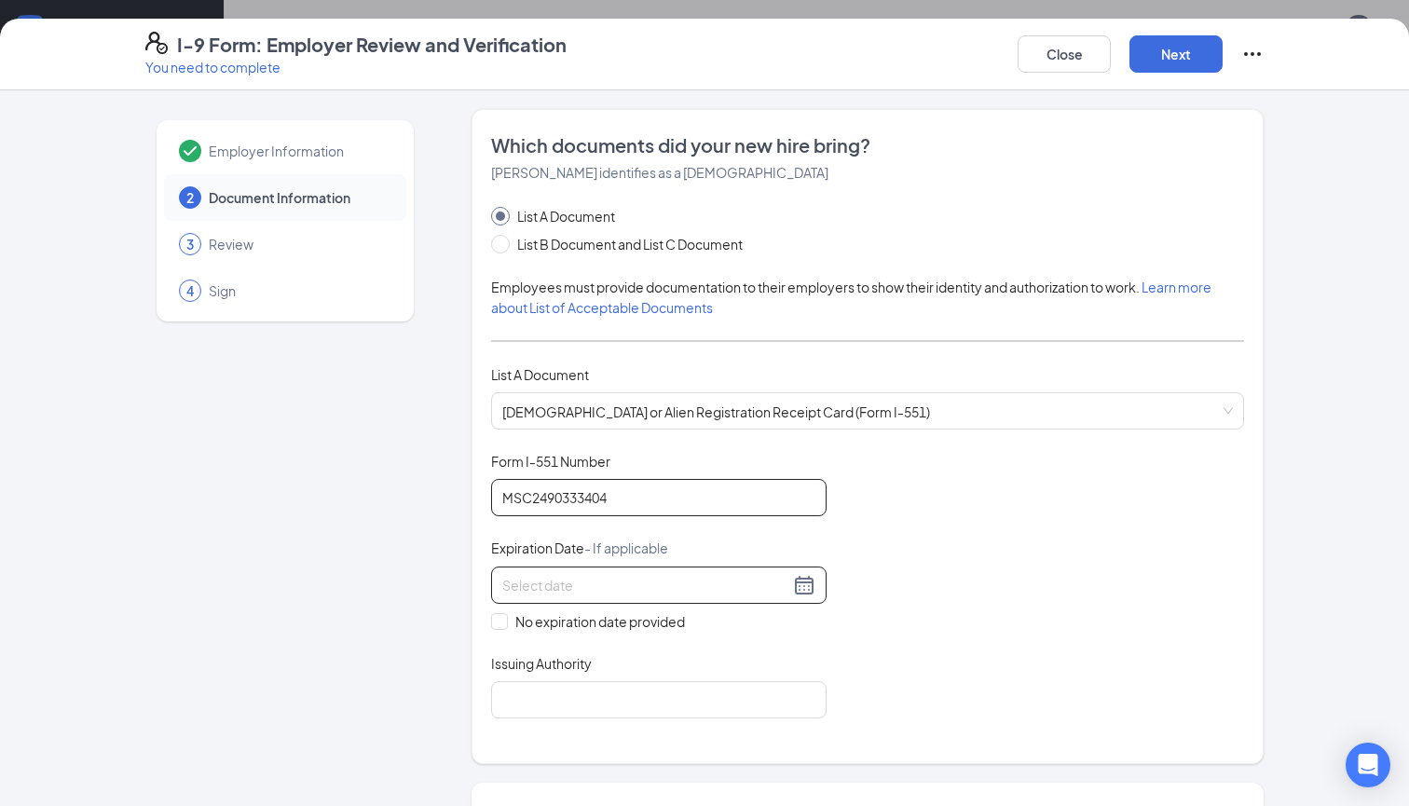
type input "MSC2490333404"
click at [669, 578] on input at bounding box center [645, 585] width 287 height 20
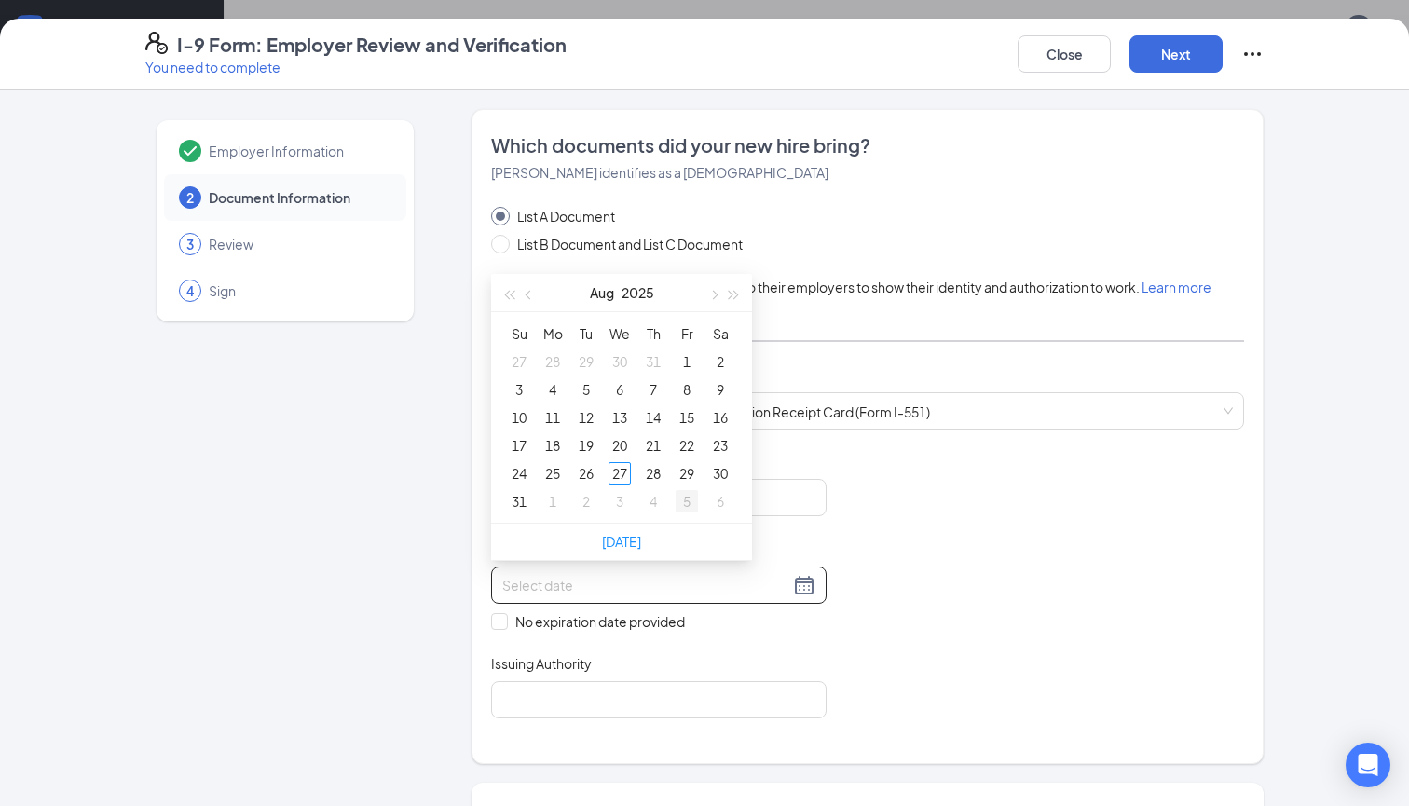
type input "[DATE]"
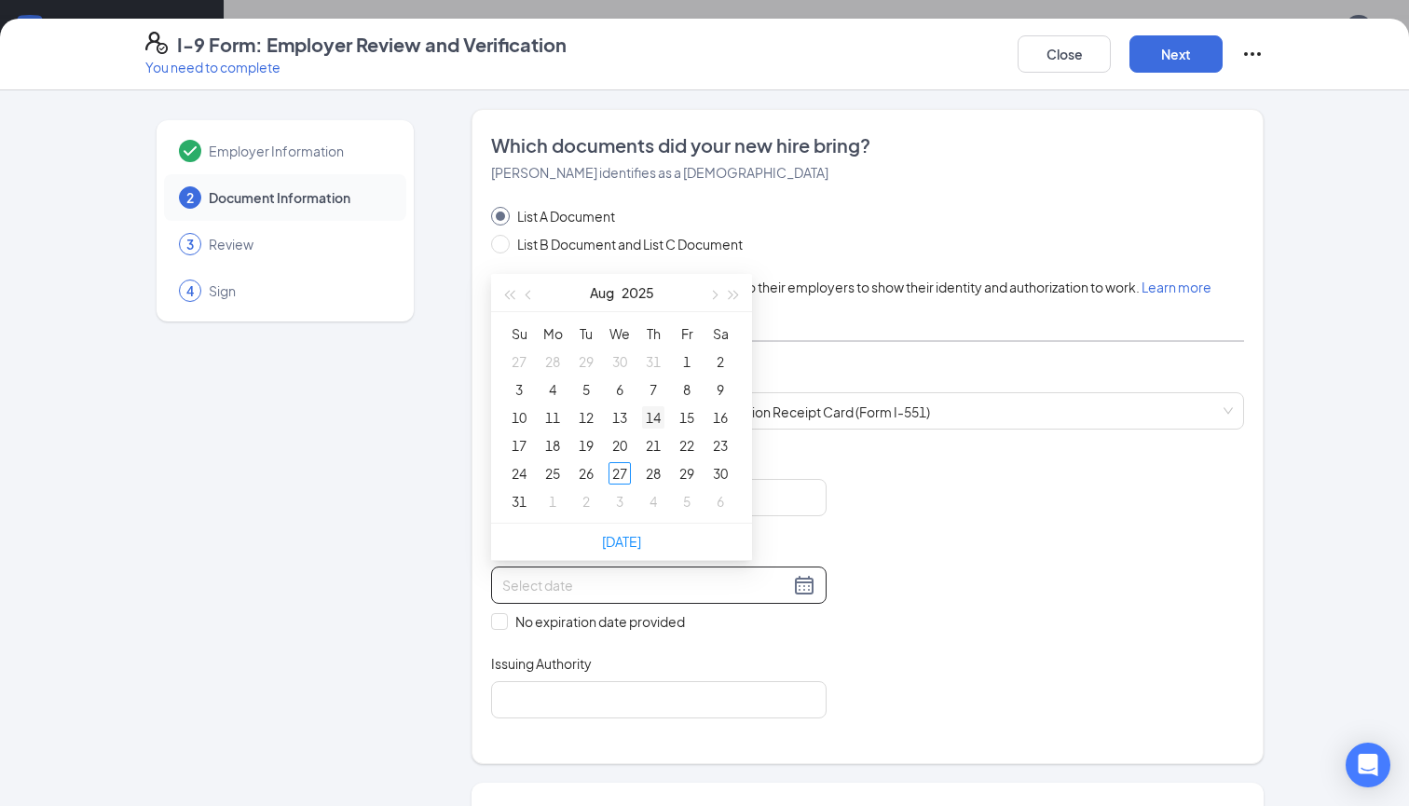
type input "[DATE]"
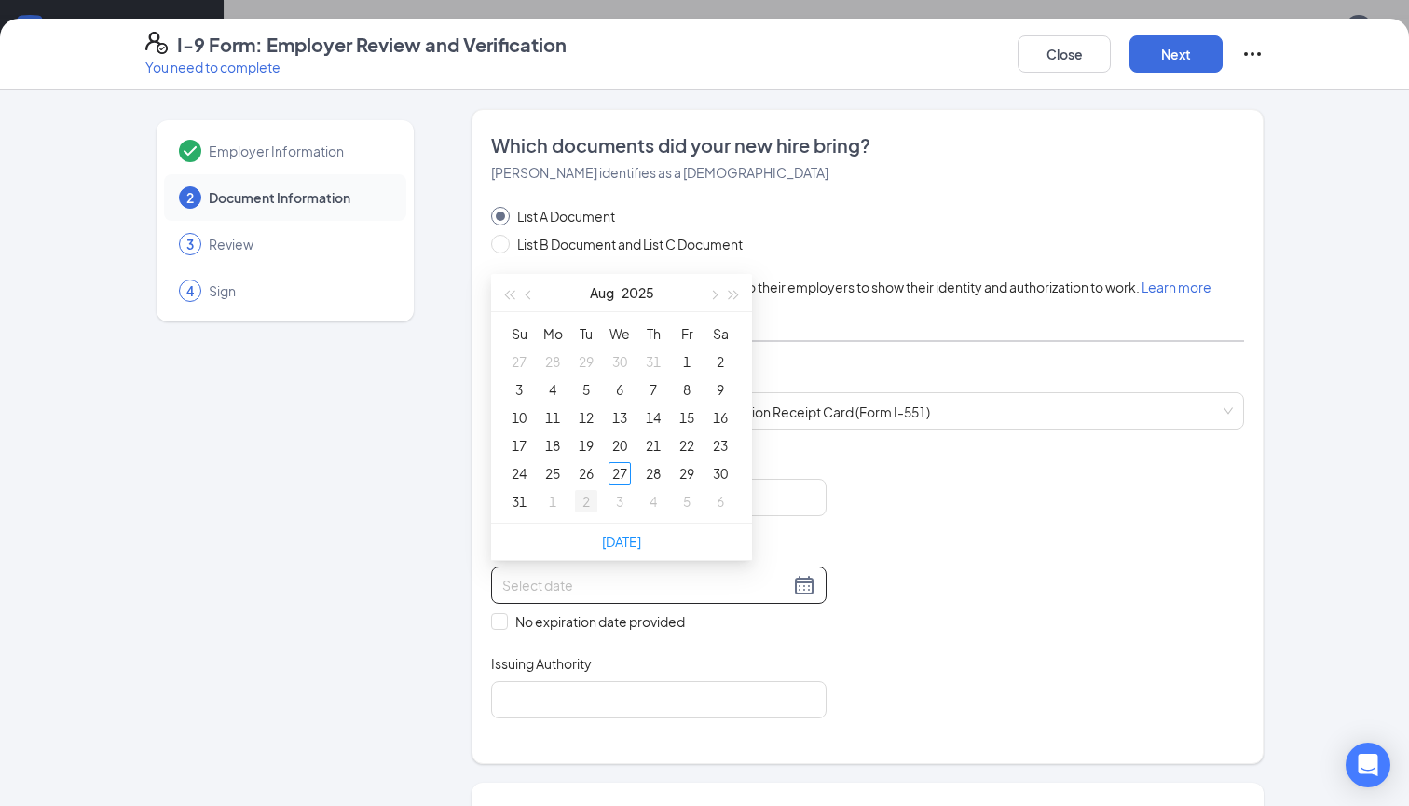
type input "[DATE]"
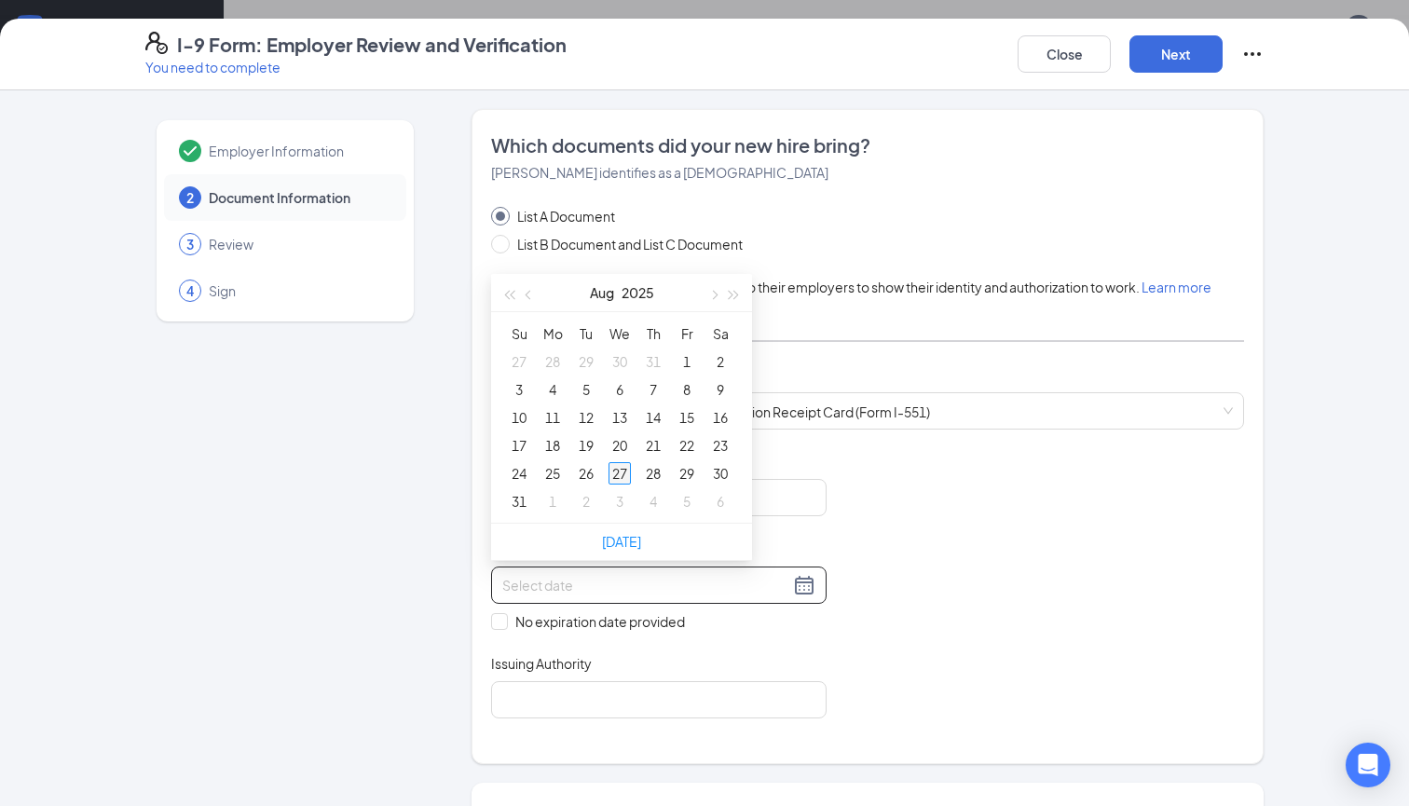
type input "[DATE]"
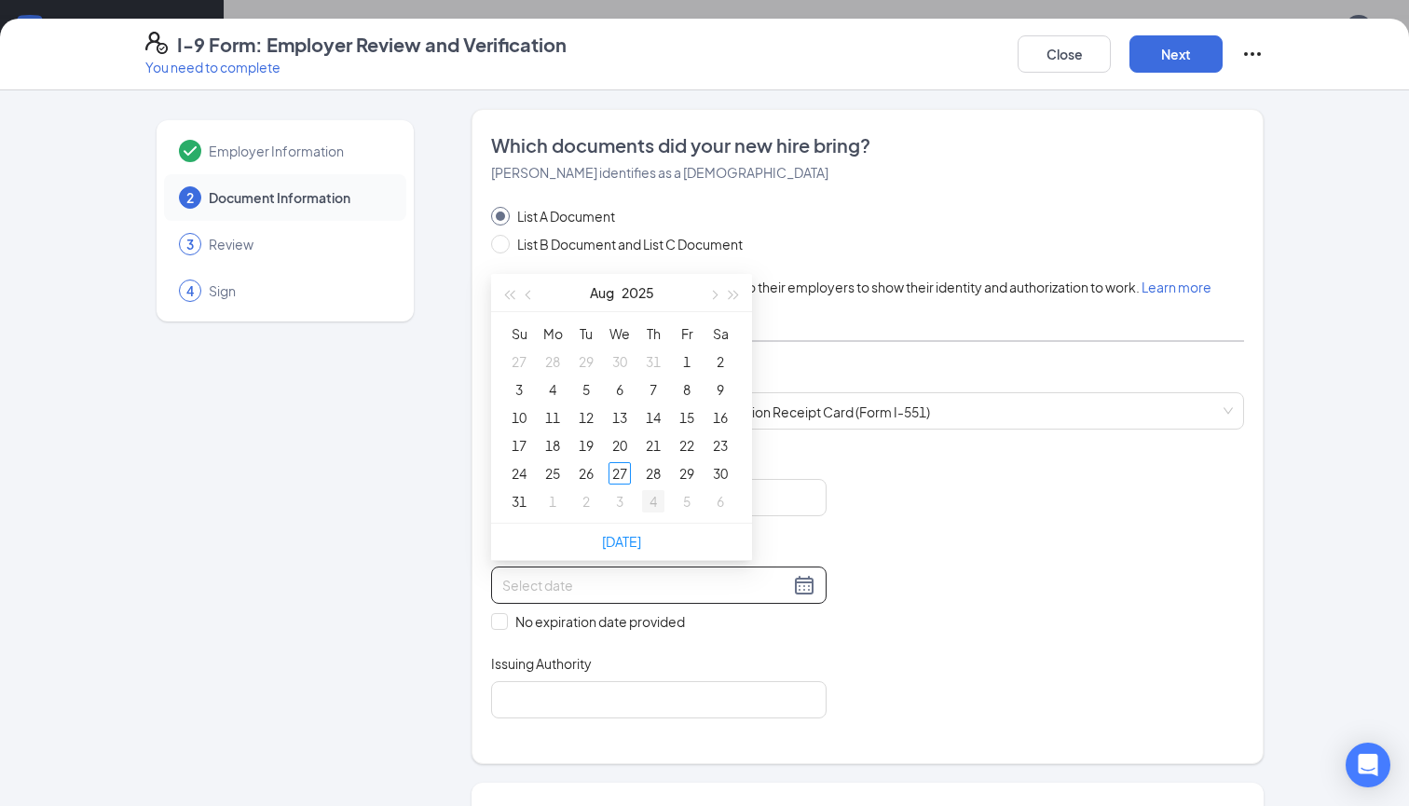
type input "[DATE]"
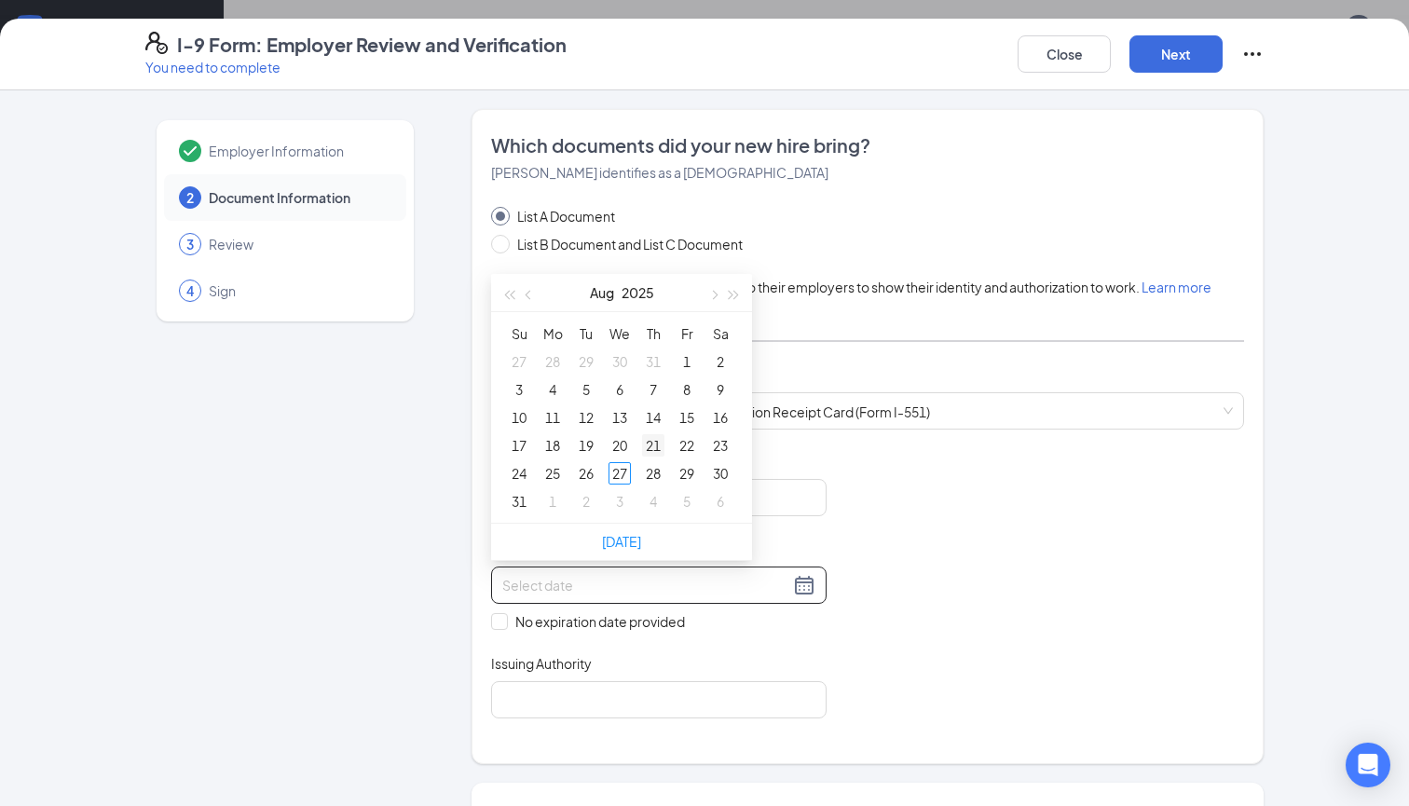
type input "[DATE]"
click at [736, 293] on span "button" at bounding box center [733, 295] width 9 height 9
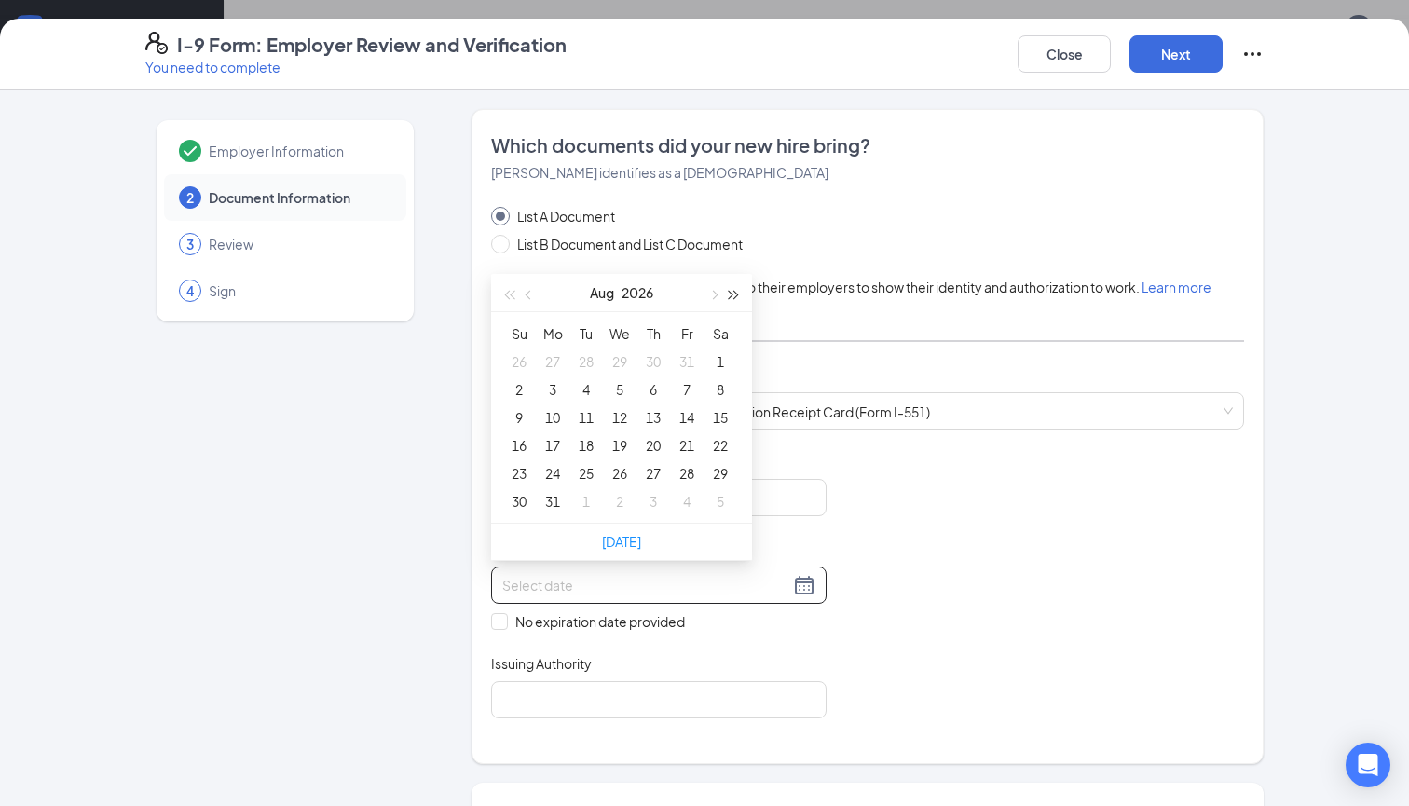
click at [736, 293] on span "button" at bounding box center [733, 295] width 9 height 9
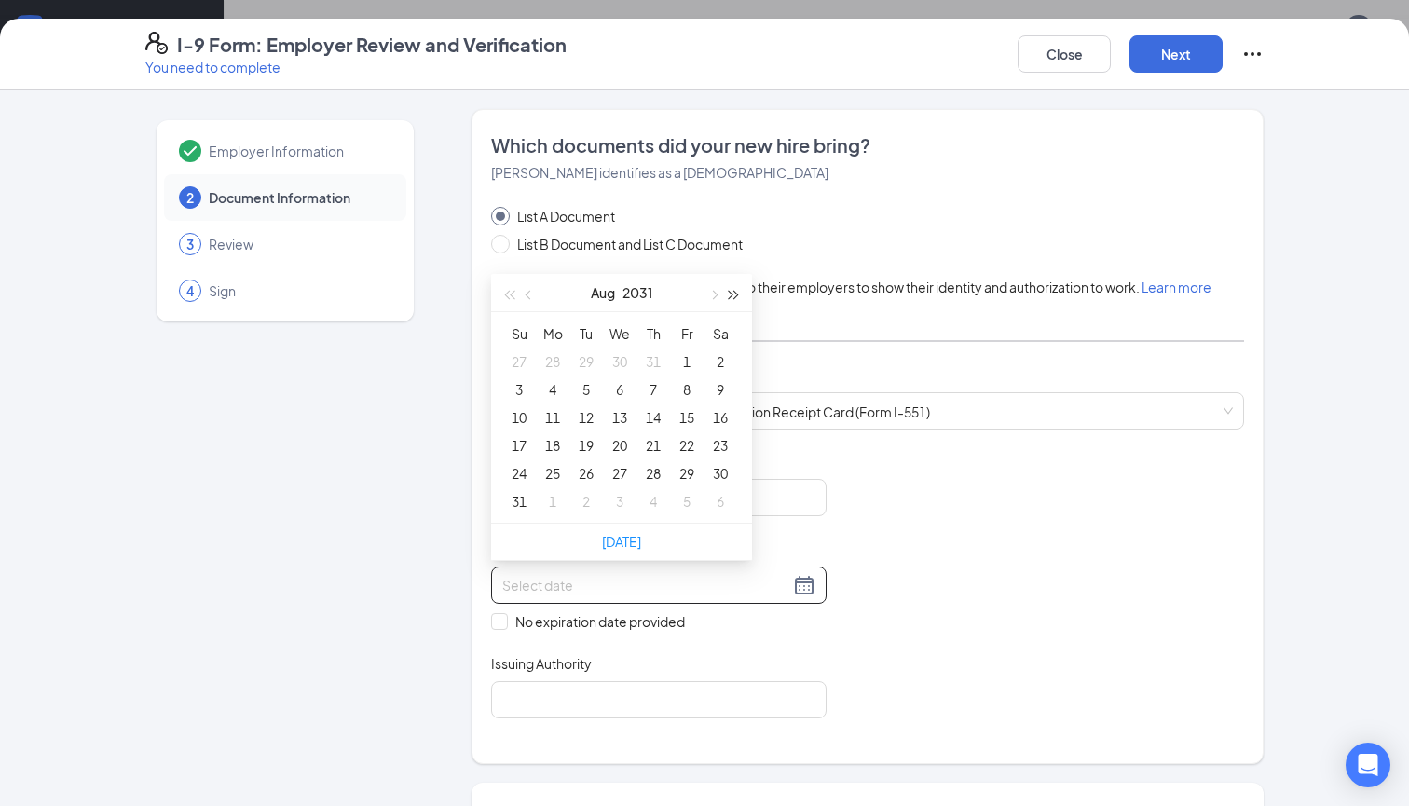
click at [736, 293] on span "button" at bounding box center [733, 295] width 9 height 9
type input "[DATE]"
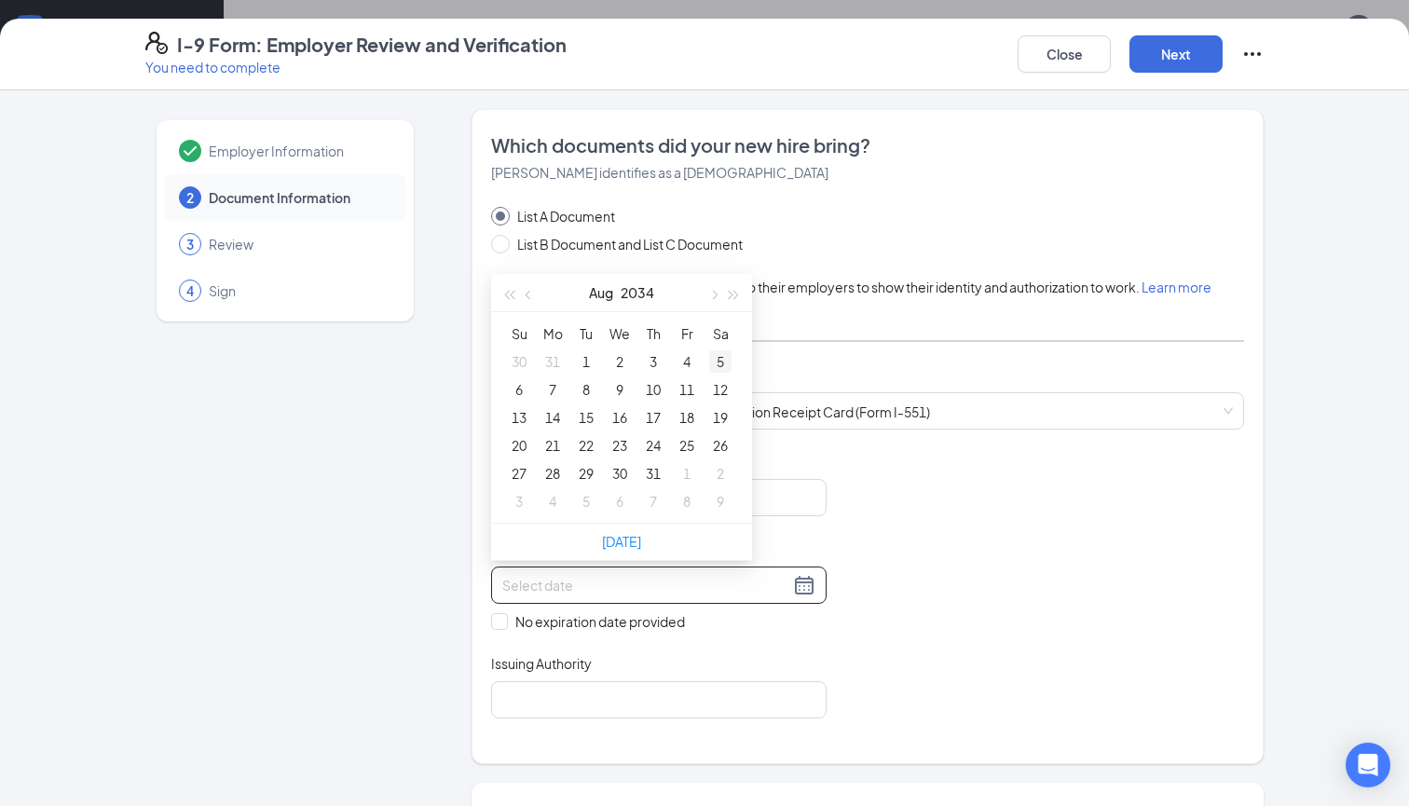
type input "[DATE]"
click at [528, 296] on span "button" at bounding box center [529, 295] width 9 height 9
type input "[DATE]"
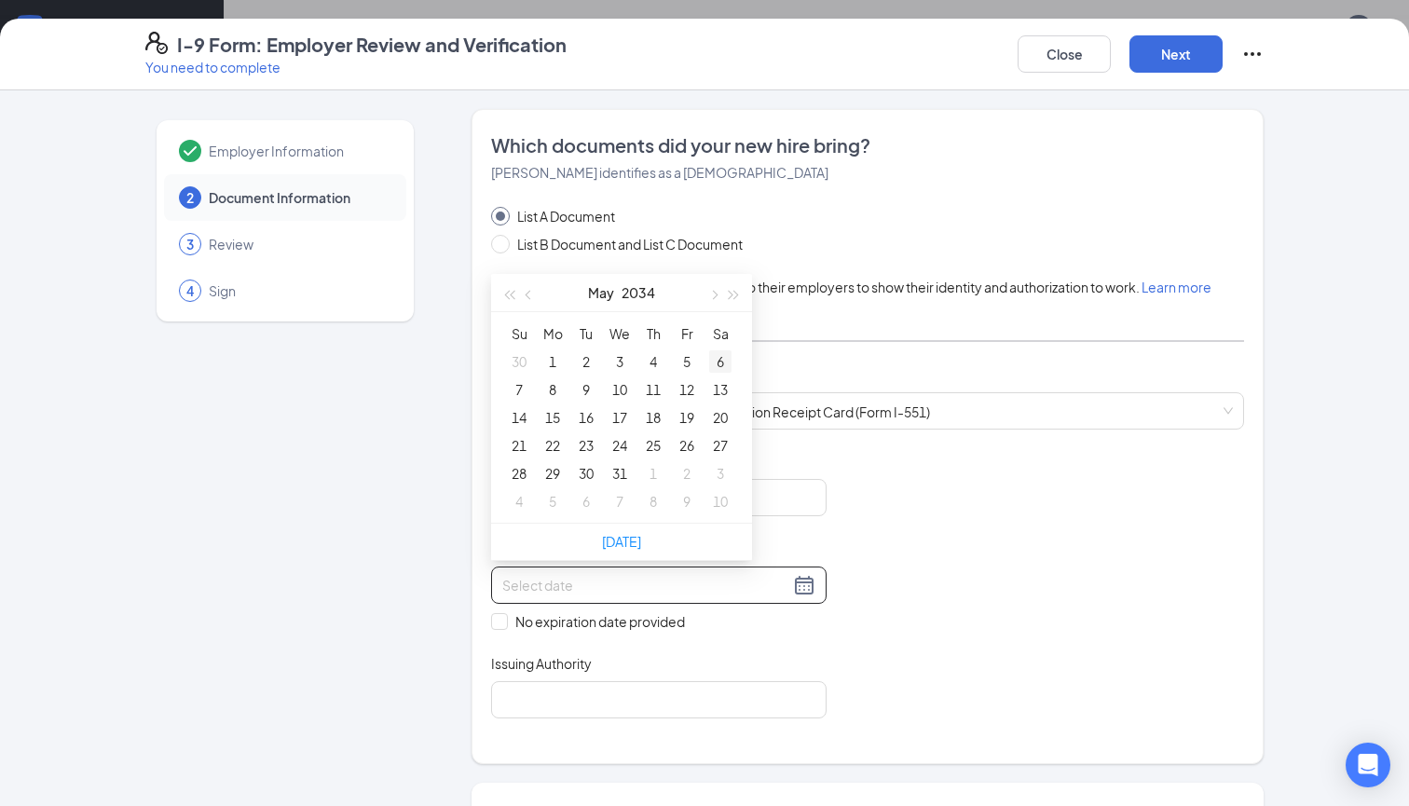
type input "[DATE]"
click at [692, 362] on div "5" at bounding box center [686, 361] width 22 height 22
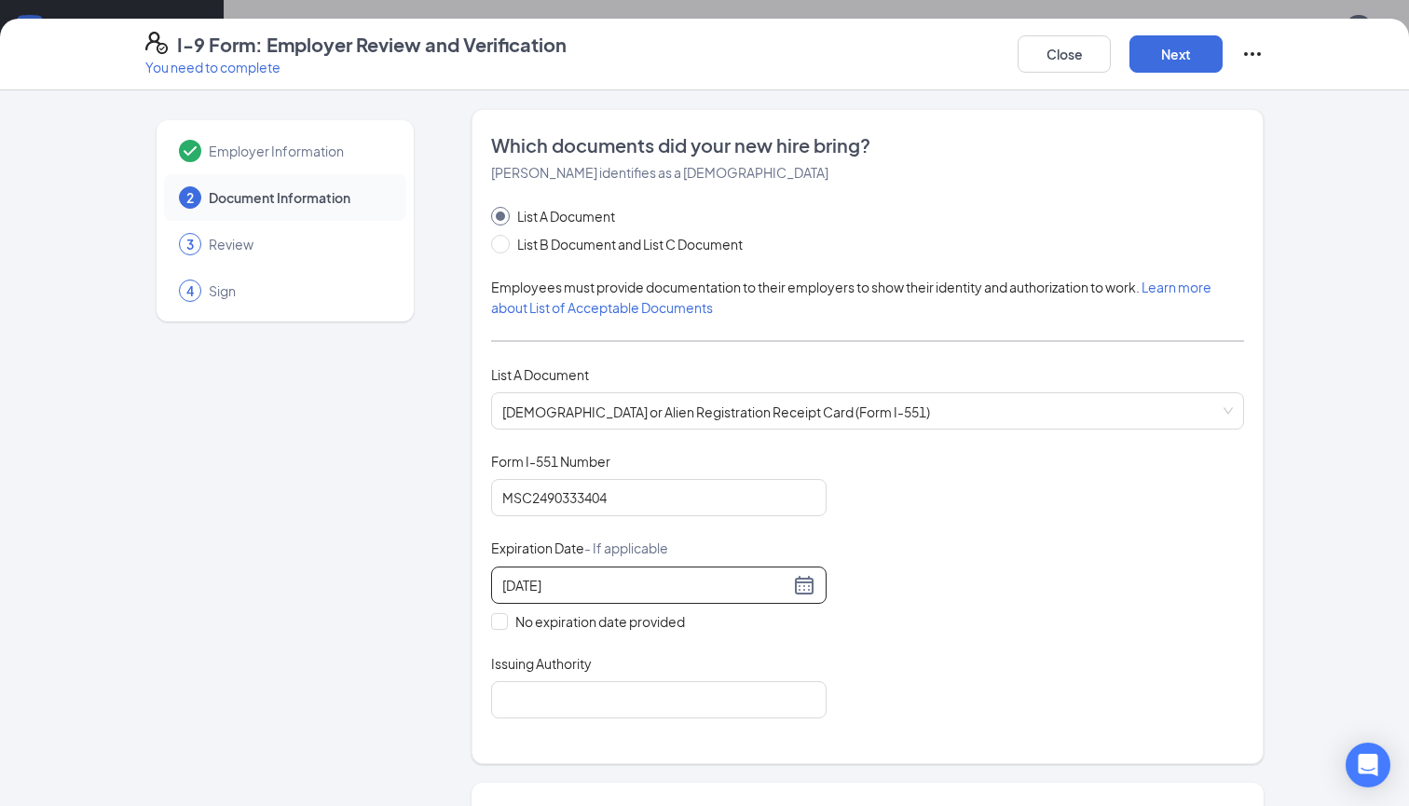
click at [953, 619] on div "Document Title [DEMOGRAPHIC_DATA] or Alien Registration Receipt Card (Form I-55…" at bounding box center [867, 585] width 753 height 266
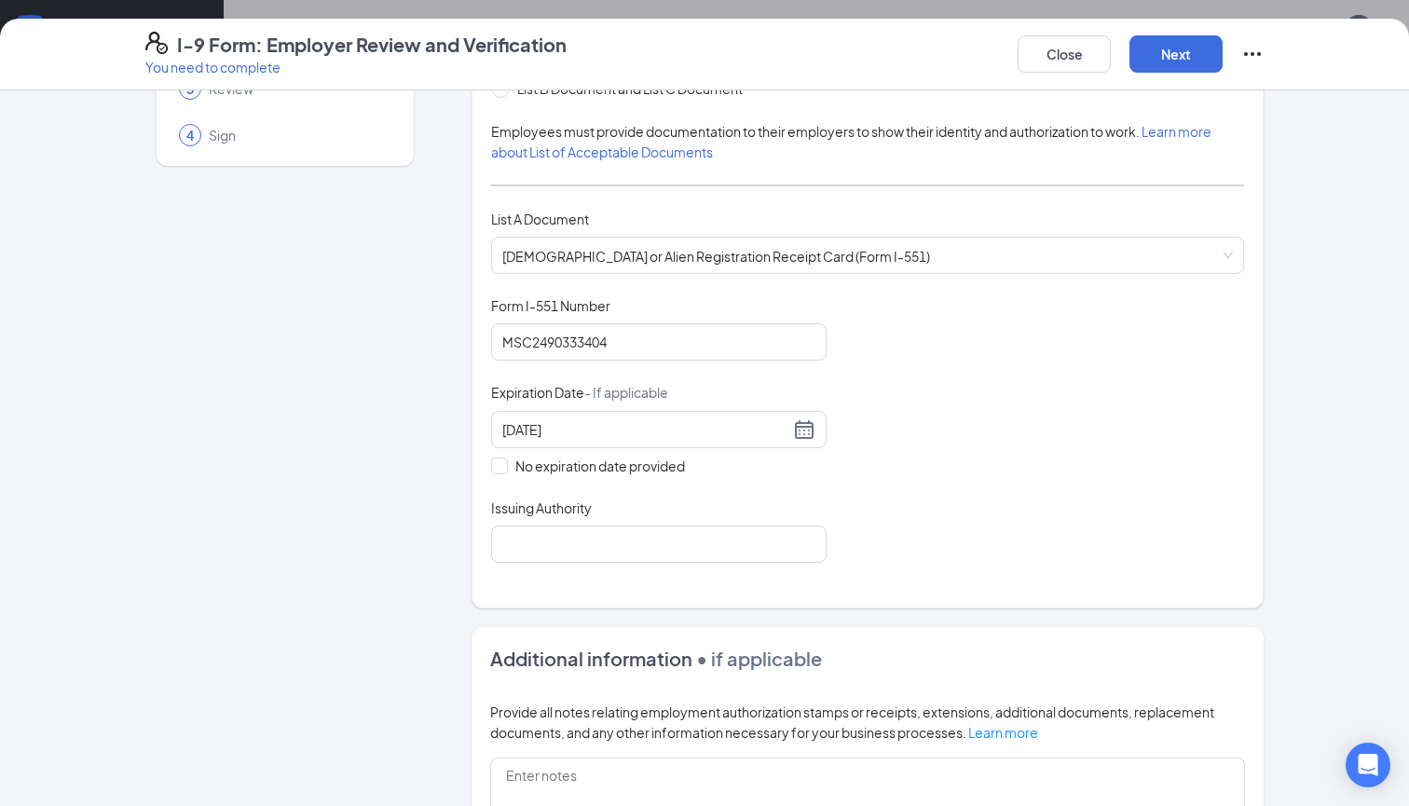
scroll to position [157, 0]
click at [705, 550] on input "Issuing Authority" at bounding box center [658, 542] width 335 height 37
drag, startPoint x: 680, startPoint y: 546, endPoint x: 380, endPoint y: 539, distance: 300.0
click at [380, 539] on div "Employer Information 2 Document Information 3 Review 4 Sign Which documents did…" at bounding box center [704, 528] width 1118 height 1153
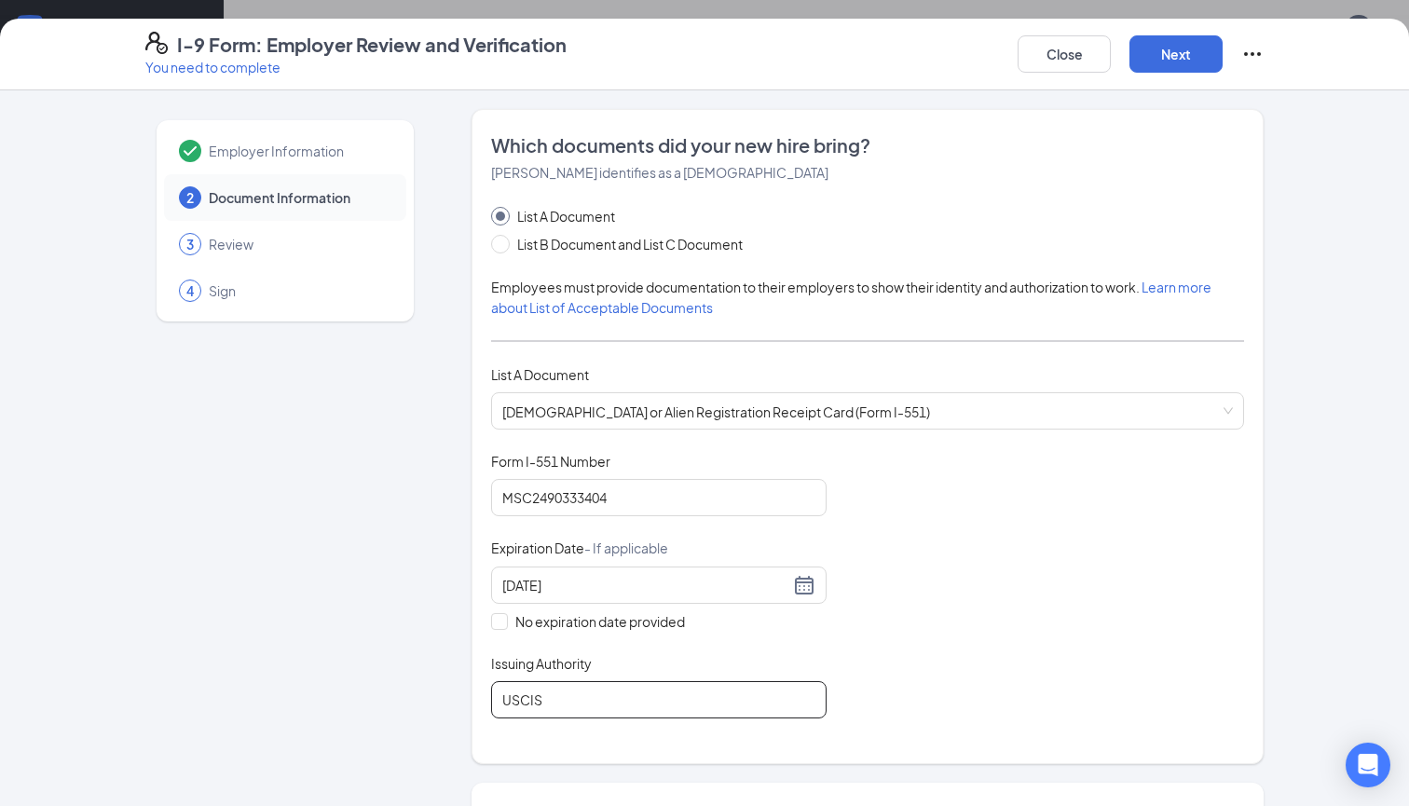
scroll to position [0, 0]
type input "USCIS"
click at [1165, 60] on button "Next" at bounding box center [1175, 53] width 93 height 37
click at [1179, 51] on button "Next" at bounding box center [1175, 53] width 93 height 37
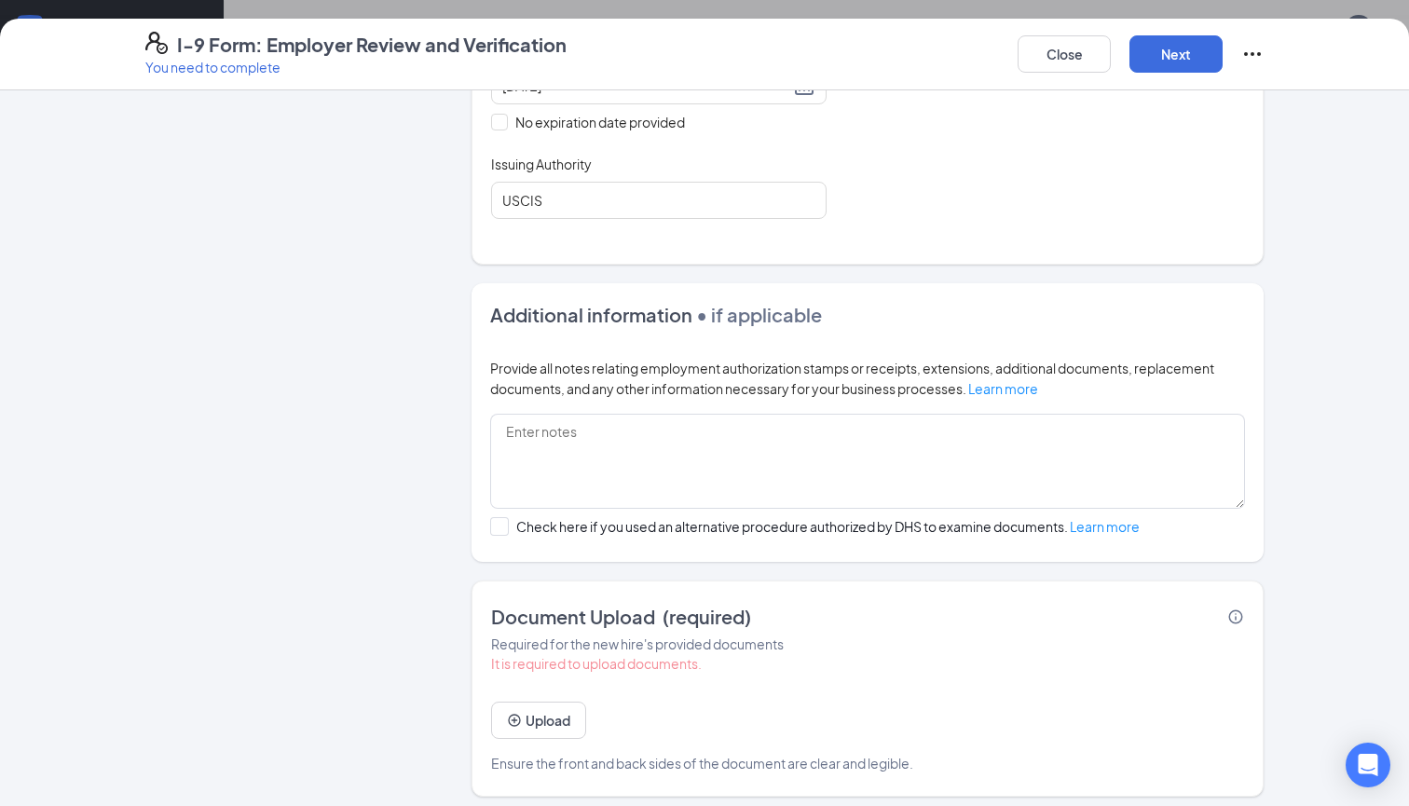
scroll to position [506, 0]
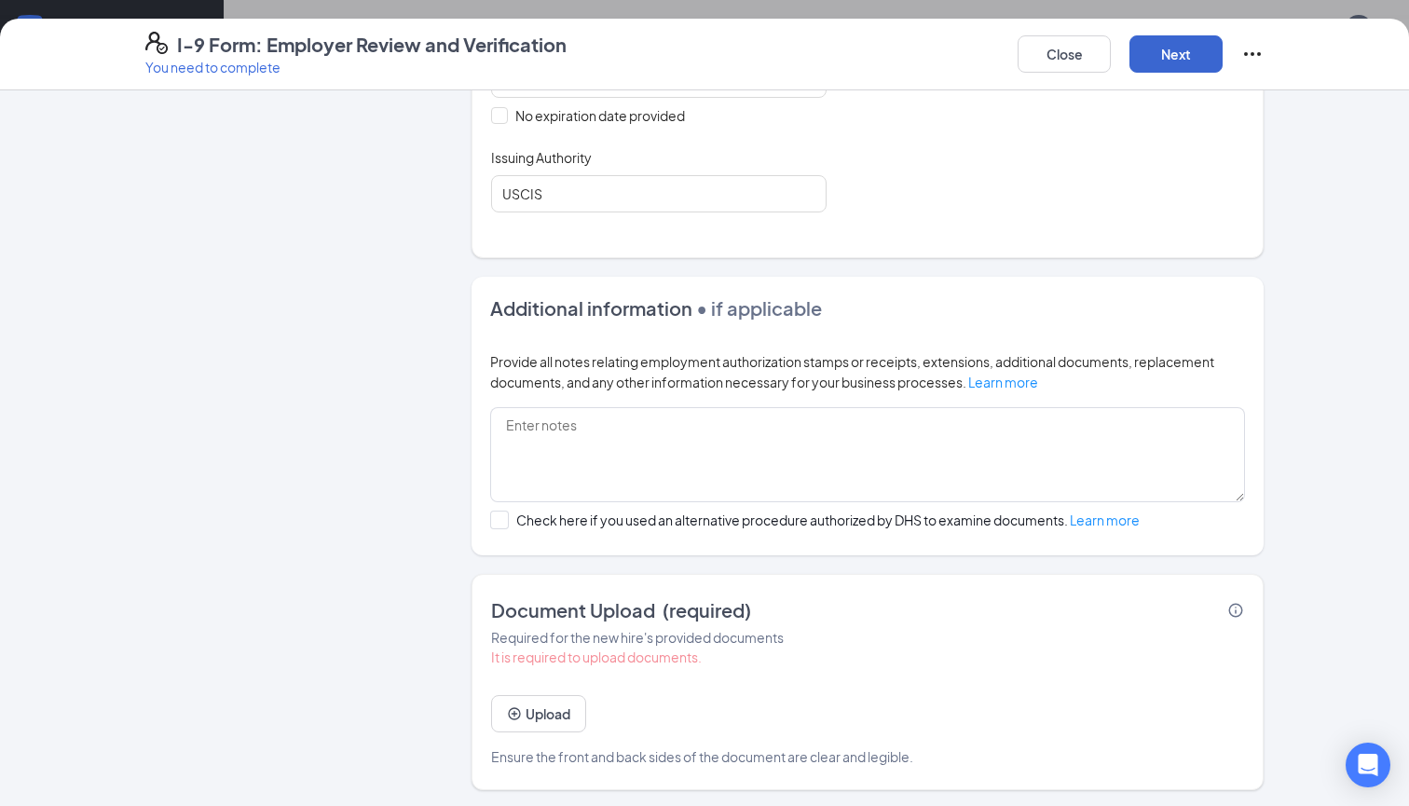
click at [1179, 48] on button "Next" at bounding box center [1175, 53] width 93 height 37
click at [1235, 604] on icon "Info" at bounding box center [1235, 609] width 17 height 17
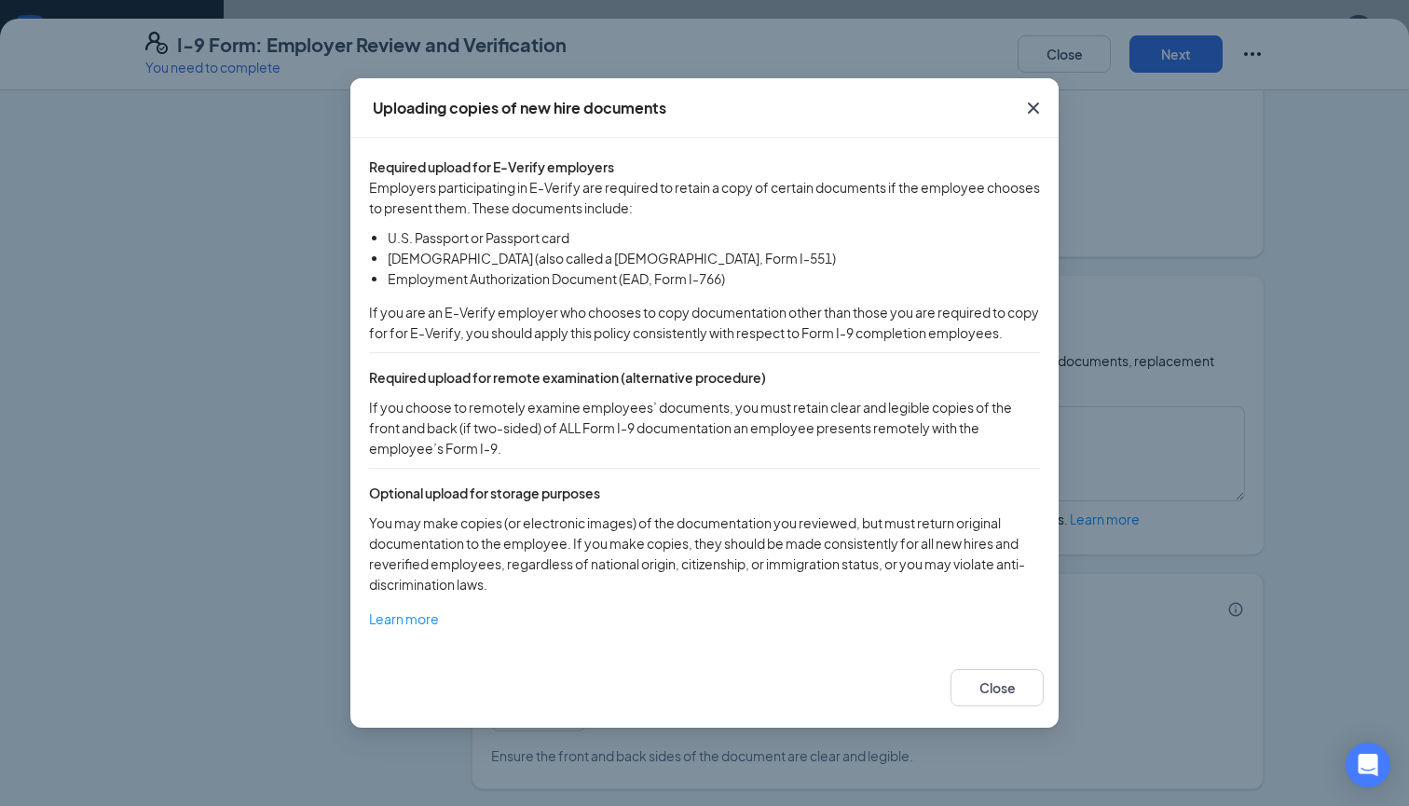
click at [1033, 97] on icon "Cross" at bounding box center [1033, 108] width 22 height 22
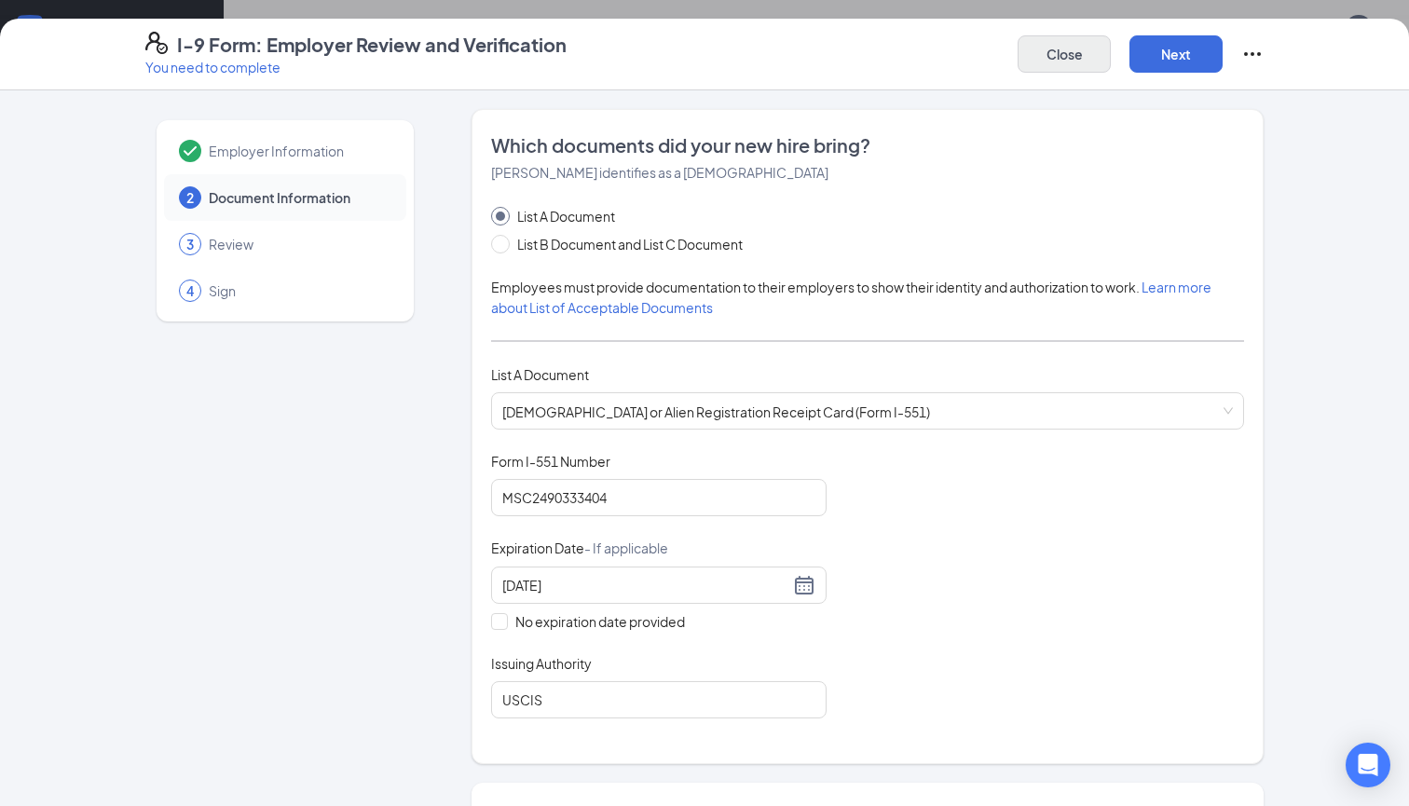
scroll to position [0, 0]
click at [1076, 55] on button "Close" at bounding box center [1063, 53] width 93 height 37
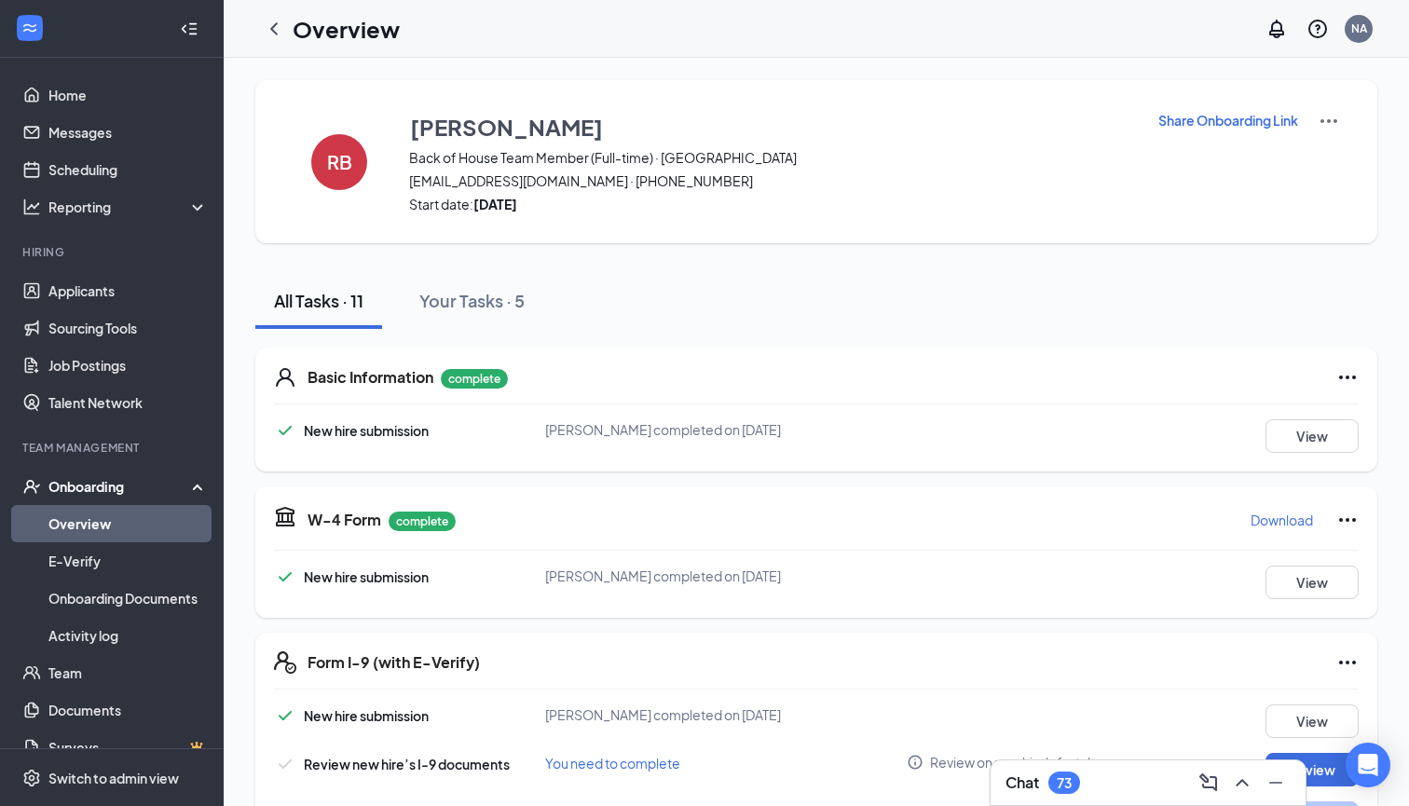
click at [93, 489] on div "Onboarding" at bounding box center [119, 486] width 143 height 19
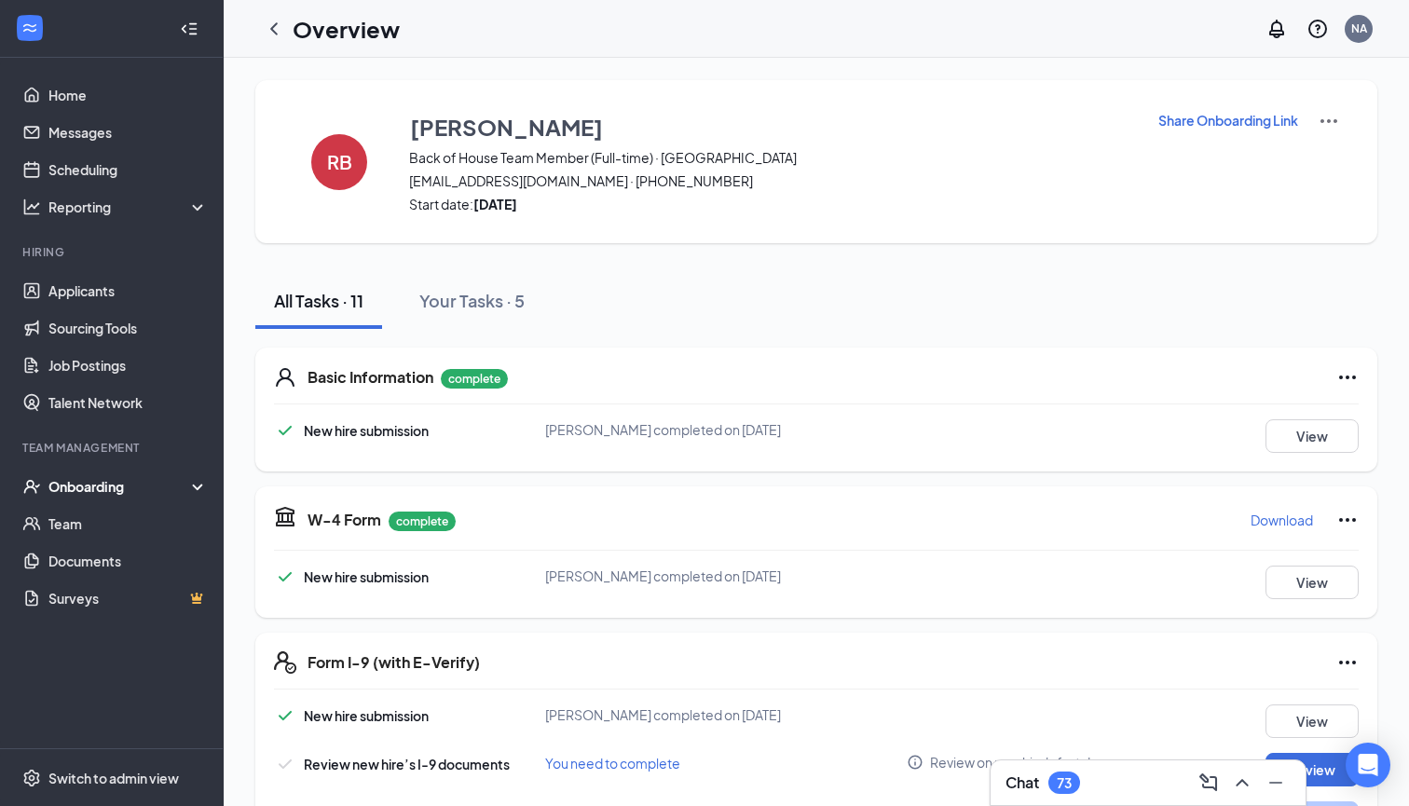
click at [92, 487] on div "Onboarding" at bounding box center [119, 486] width 143 height 19
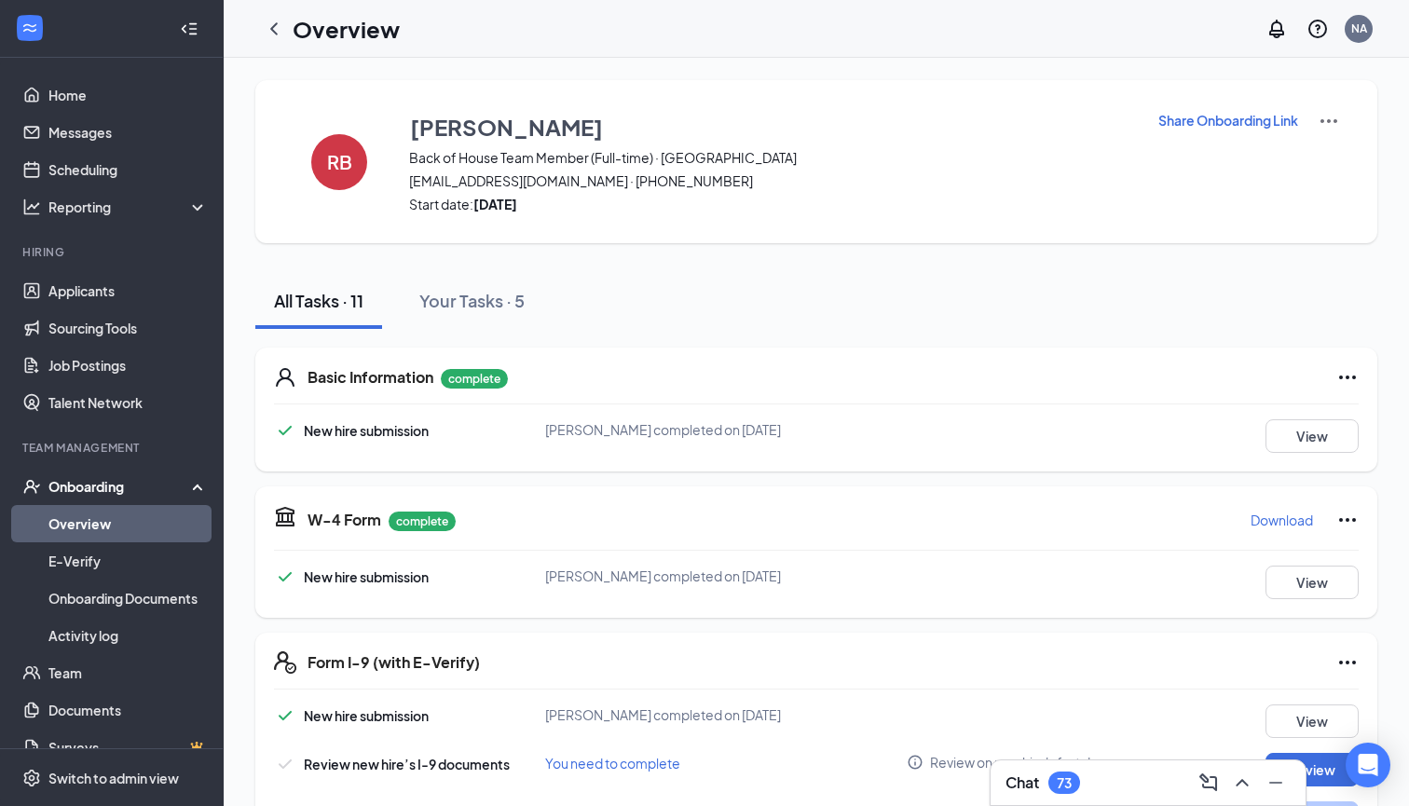
click at [92, 517] on link "Overview" at bounding box center [127, 523] width 159 height 37
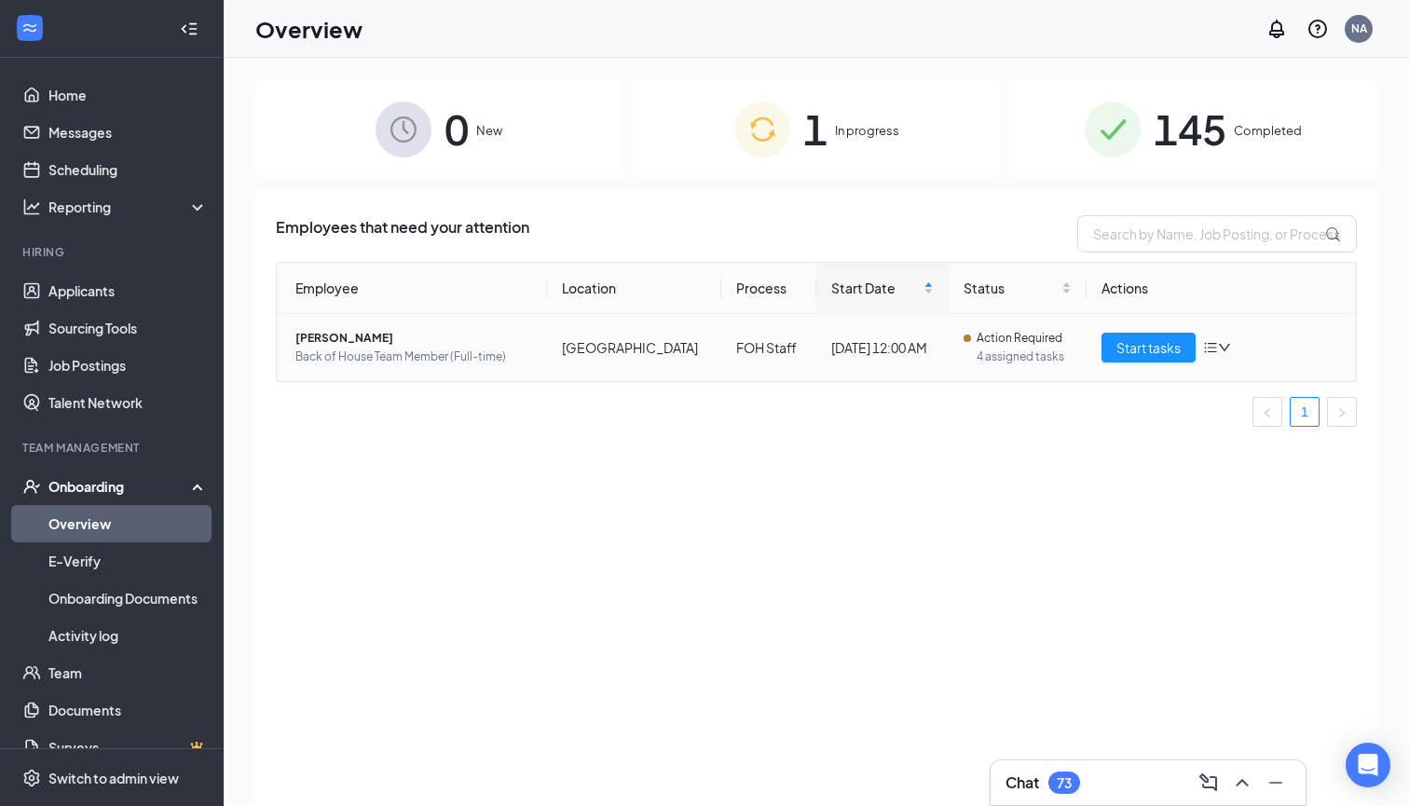
click at [1016, 346] on span "Action Required" at bounding box center [1019, 338] width 86 height 19
click at [860, 116] on div "1 In progress" at bounding box center [817, 129] width 368 height 98
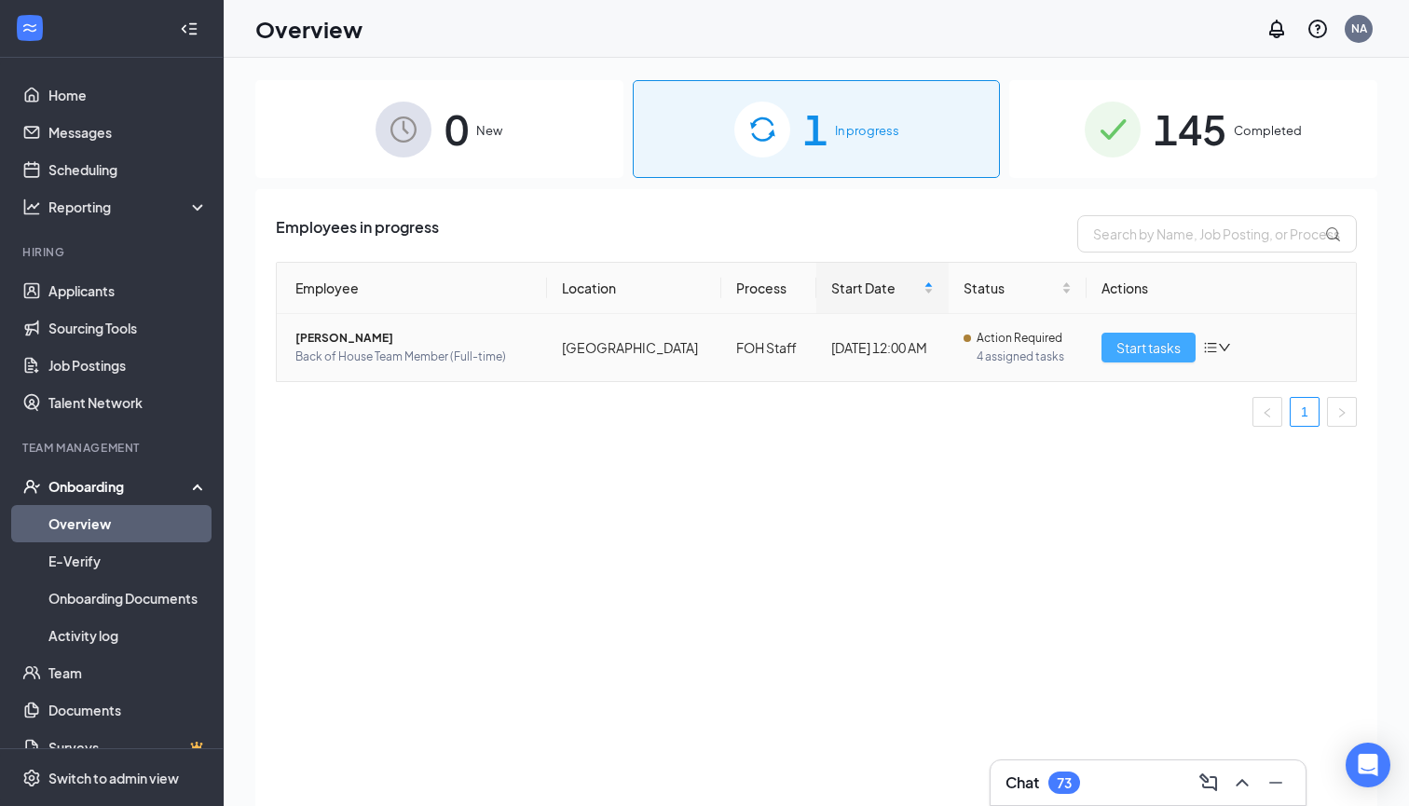
click at [1158, 347] on span "Start tasks" at bounding box center [1148, 347] width 64 height 20
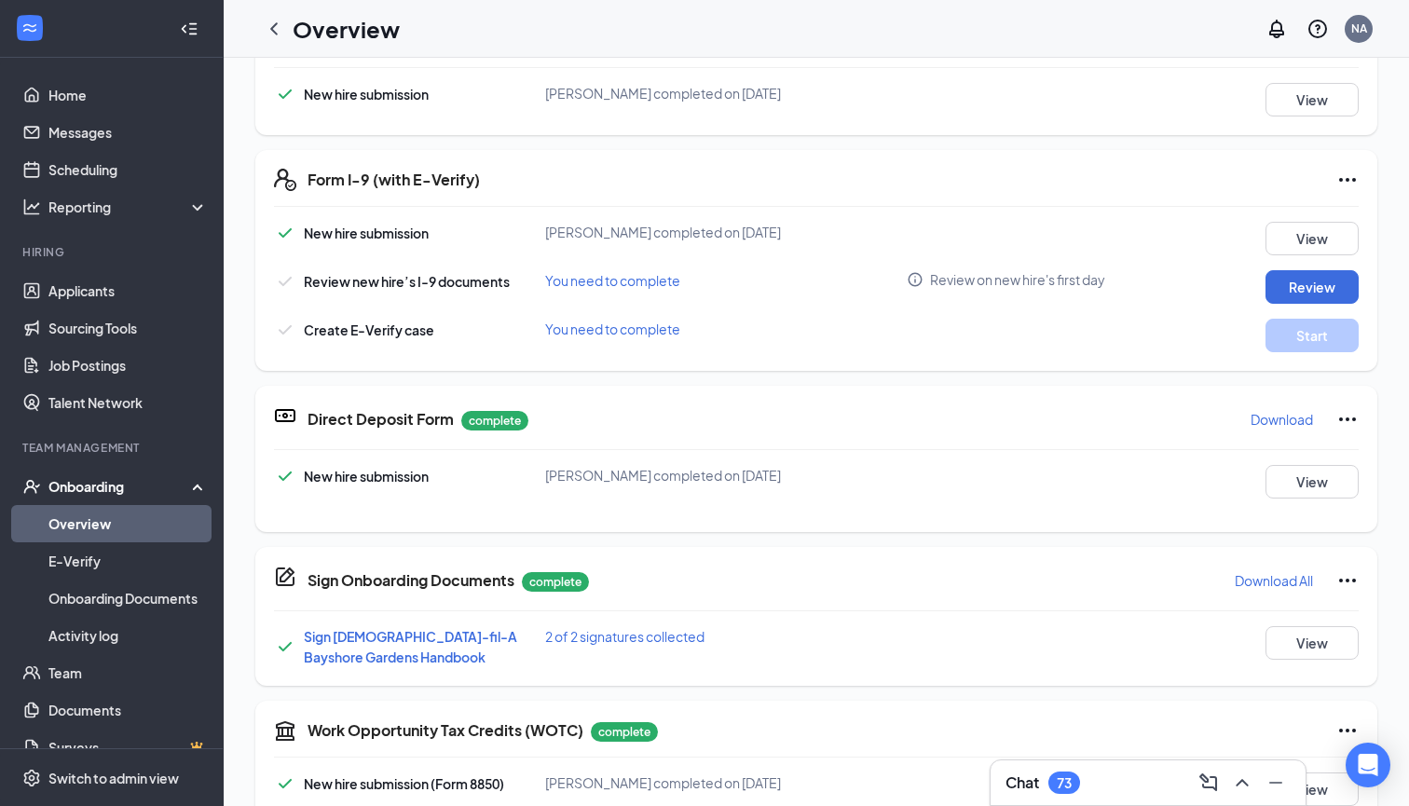
scroll to position [309, 0]
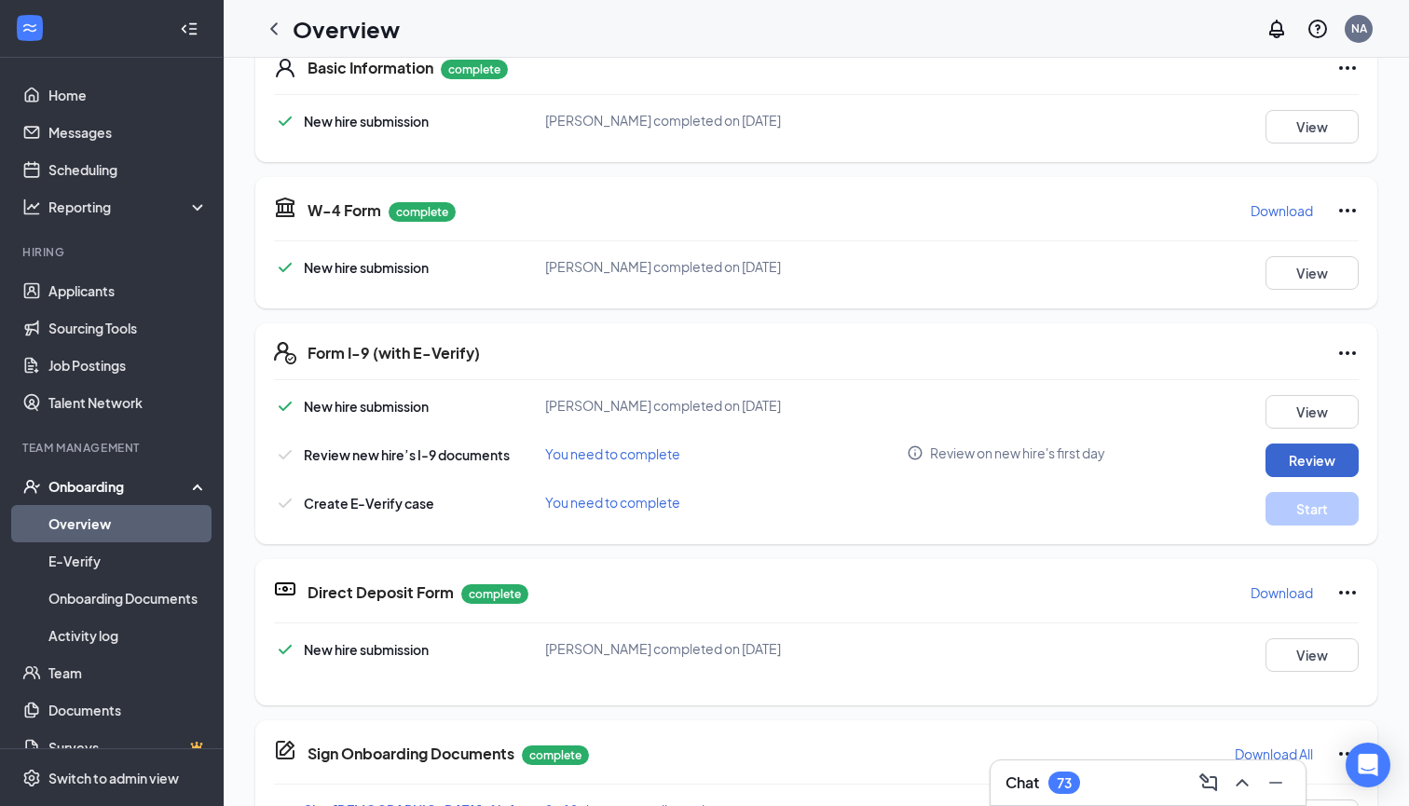
click at [1304, 456] on button "Review" at bounding box center [1311, 460] width 93 height 34
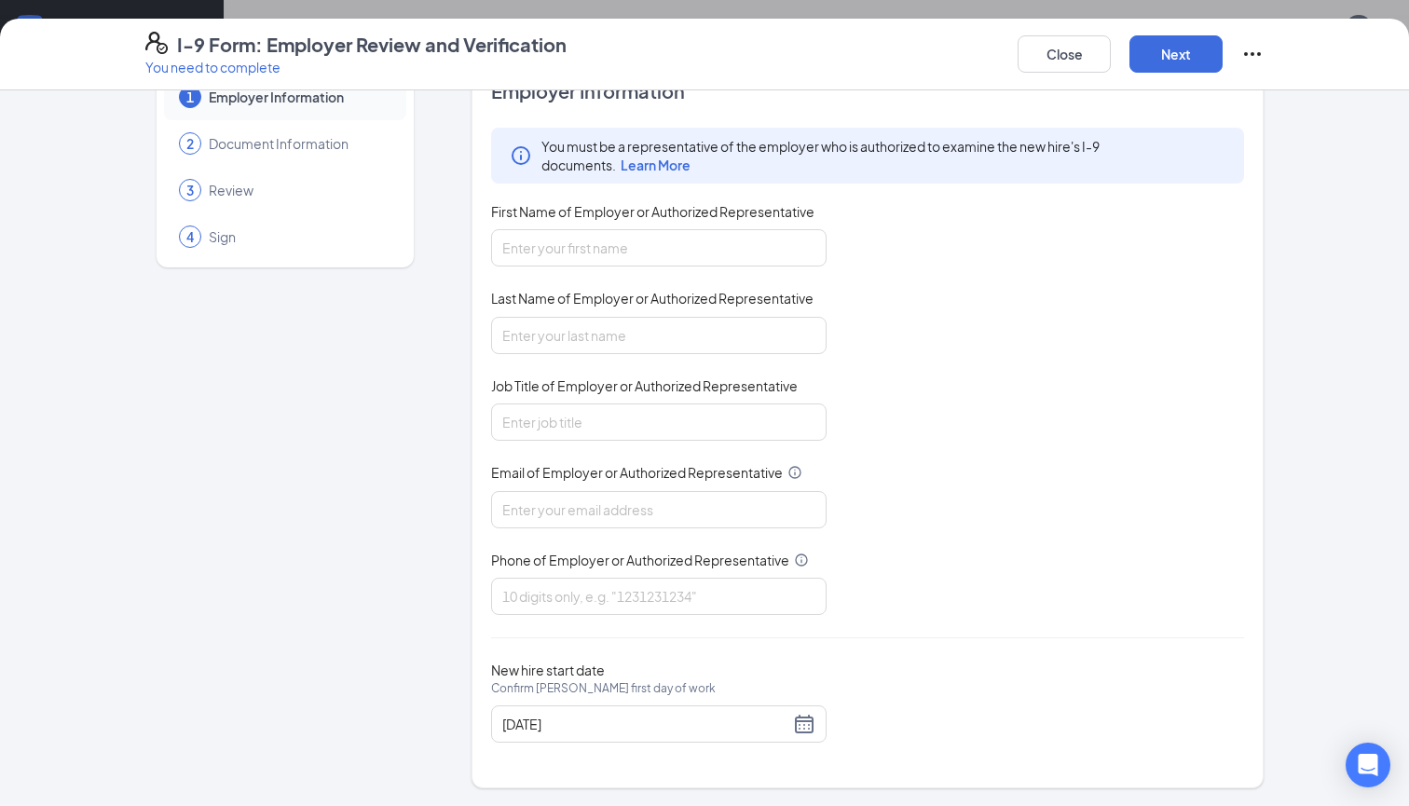
scroll to position [53, 0]
